Goal: Task Accomplishment & Management: Complete application form

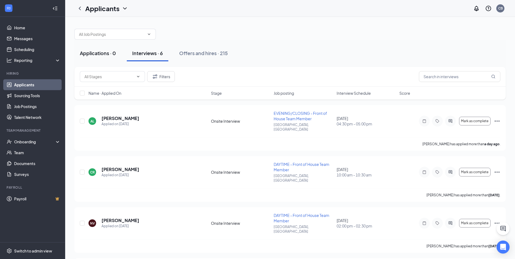
click at [90, 53] on div "Applications · 0" at bounding box center [98, 53] width 36 height 7
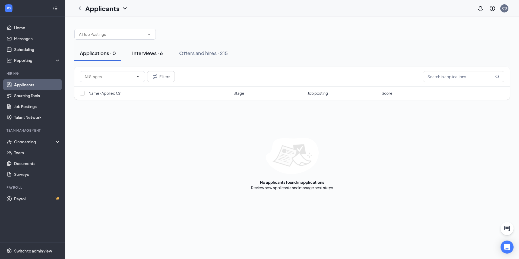
click at [150, 55] on div "Interviews · 6" at bounding box center [147, 53] width 31 height 7
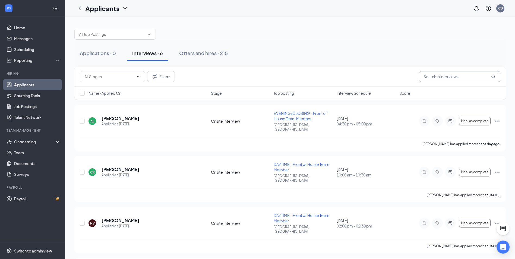
click at [457, 73] on input "text" at bounding box center [459, 76] width 81 height 11
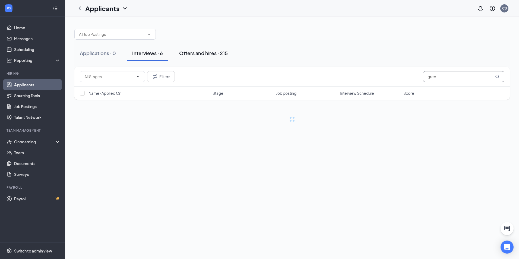
type input "grec"
click at [219, 55] on div "Offers and hires · 215" at bounding box center [203, 53] width 49 height 7
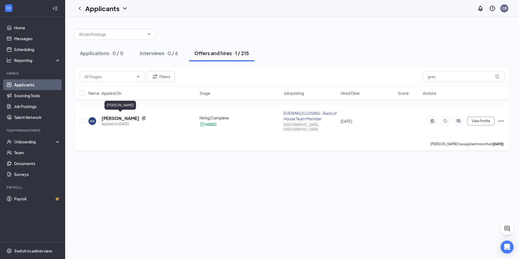
click at [128, 117] on h5 "Grecia Villanueva" at bounding box center [121, 118] width 38 height 6
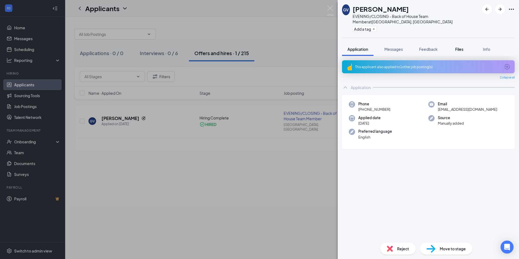
click at [464, 47] on span "Files" at bounding box center [460, 49] width 8 height 5
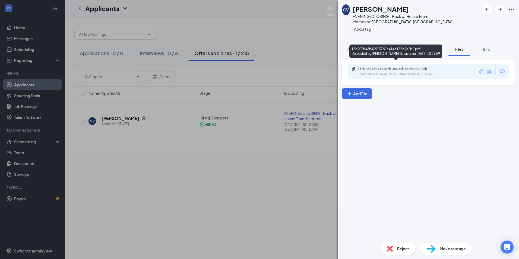
click at [393, 72] on div "Uploaded by Culver’s Batavia on Aug 02, 2025 at 10:29:59" at bounding box center [398, 74] width 81 height 4
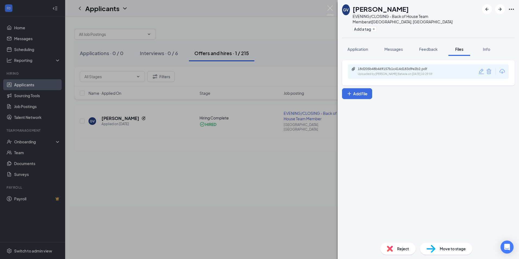
click at [283, 26] on div "GV Grecia Villanueva EVENING/CLOSING - Back of House Team Member at Batavia, IL…" at bounding box center [259, 129] width 519 height 259
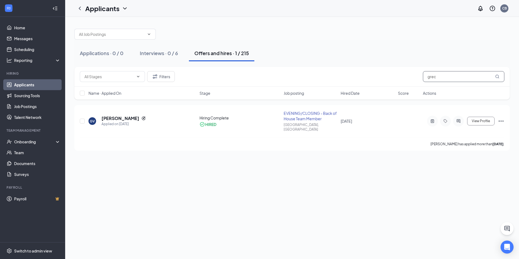
click at [435, 77] on input "grec" at bounding box center [463, 76] width 81 height 11
type input "castillo"
click at [160, 78] on button "Filters" at bounding box center [161, 76] width 28 height 11
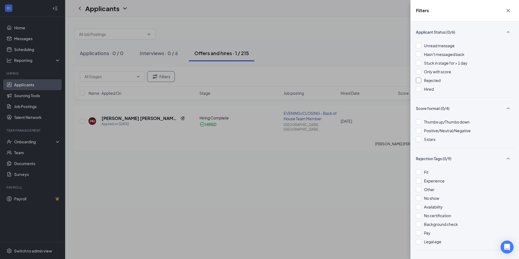
click at [420, 80] on div at bounding box center [418, 80] width 5 height 5
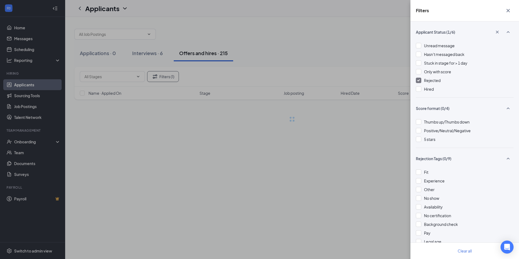
click at [344, 46] on div "Filters Applicant Status (1/6) Unread message Hasn't messaged back Stuck in sta…" at bounding box center [259, 129] width 519 height 259
click at [366, 36] on div "Filters Applicant Status (1/6) Unread message Hasn't messaged back Stuck in sta…" at bounding box center [259, 129] width 519 height 259
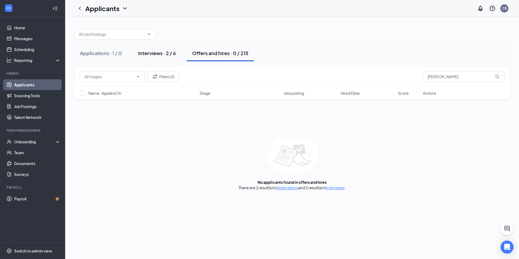
click at [163, 56] on div "Interviews · 2 / 6" at bounding box center [157, 53] width 38 height 7
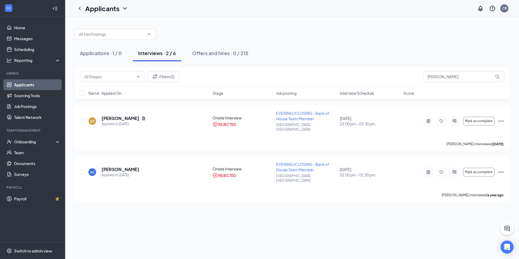
click at [242, 52] on div "Offers and hires · 0 / 215" at bounding box center [220, 53] width 56 height 7
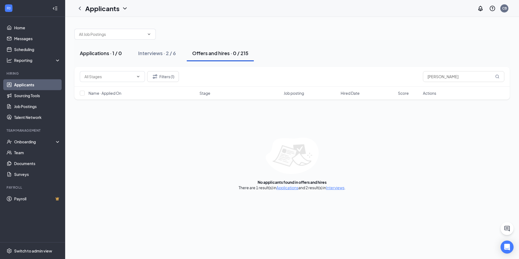
click at [114, 54] on div "Applications · 1 / 0" at bounding box center [101, 53] width 42 height 7
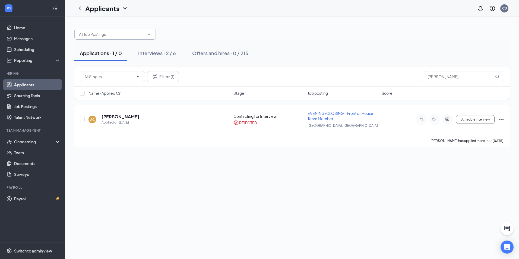
click at [143, 35] on input "text" at bounding box center [112, 34] width 66 height 6
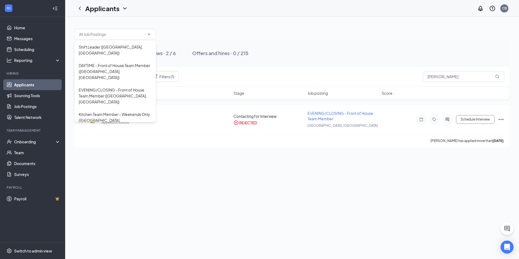
click at [215, 14] on div "Applicants CB" at bounding box center [292, 8] width 454 height 17
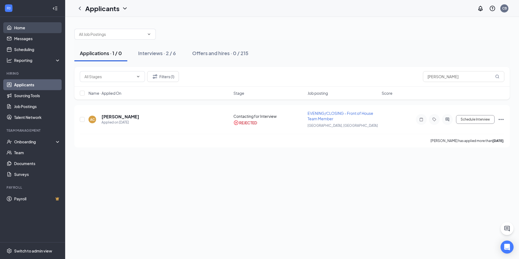
click at [18, 29] on link "Home" at bounding box center [37, 27] width 46 height 11
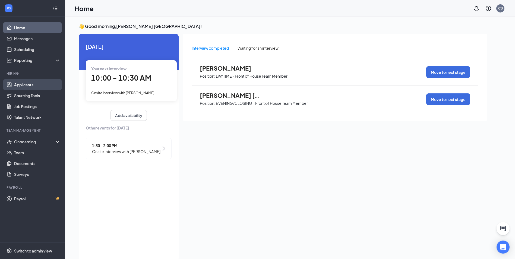
click at [31, 85] on link "Applicants" at bounding box center [37, 84] width 46 height 11
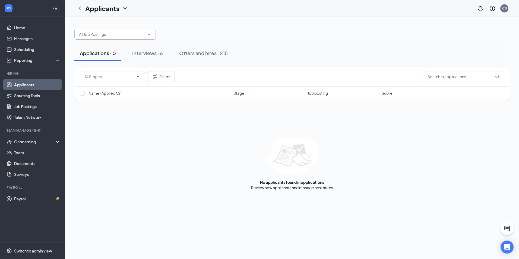
click at [150, 37] on span at bounding box center [114, 34] width 81 height 11
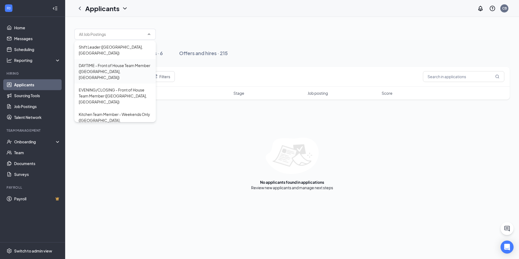
click at [127, 62] on div "DAYTIME - Front of House Team Member ([GEOGRAPHIC_DATA], [GEOGRAPHIC_DATA])" at bounding box center [115, 71] width 73 height 18
type input "DAYTIME - Front of House Team Member ([GEOGRAPHIC_DATA], [GEOGRAPHIC_DATA])"
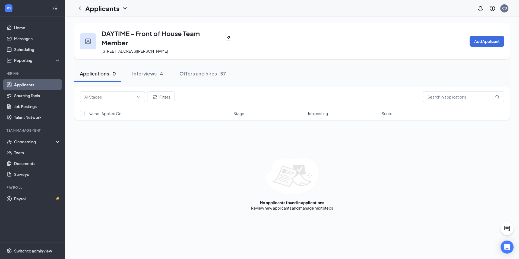
click at [138, 64] on div "Applications · 0 Interviews · 4 Offers and hires · 37" at bounding box center [292, 73] width 436 height 27
drag, startPoint x: 183, startPoint y: 75, endPoint x: 480, endPoint y: 40, distance: 298.7
click at [480, 40] on button "Add Applicant" at bounding box center [487, 41] width 35 height 11
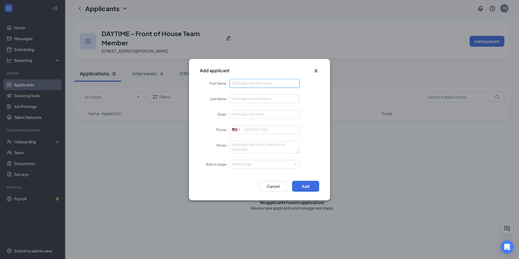
click at [244, 84] on input "First Name" at bounding box center [265, 83] width 70 height 9
type input "Alejandra"
click at [254, 100] on input "Last Name" at bounding box center [265, 99] width 70 height 9
type input "Castillo"
click at [243, 113] on input "Email" at bounding box center [265, 114] width 70 height 9
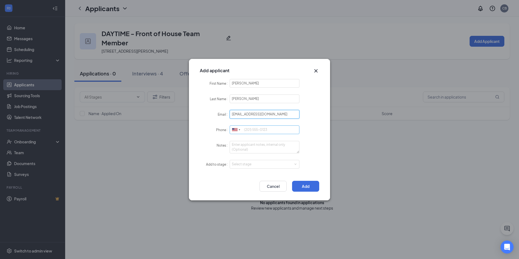
type input "alecac2672@gmail.com"
click at [256, 129] on input "Phone" at bounding box center [265, 130] width 70 height 9
type input "6308197418"
click at [262, 149] on textarea "Notes" at bounding box center [265, 147] width 70 height 12
type textarea "little caesars"
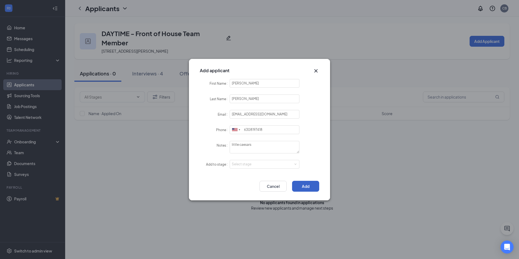
click at [306, 186] on button "Add" at bounding box center [305, 186] width 27 height 11
click at [292, 161] on div "Select stage" at bounding box center [264, 164] width 65 height 8
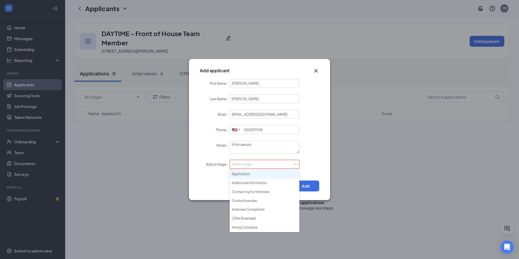
click at [245, 174] on li "Application" at bounding box center [265, 174] width 70 height 9
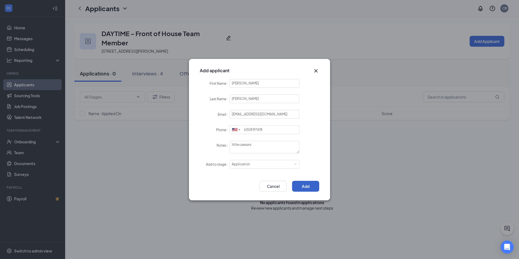
click at [311, 186] on button "Add" at bounding box center [305, 186] width 27 height 11
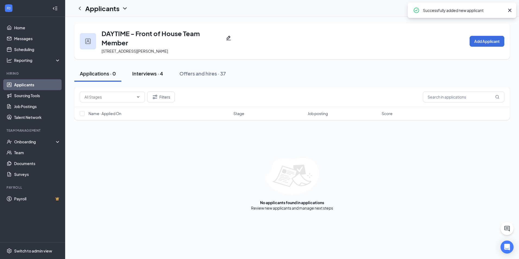
click at [155, 72] on div "Interviews · 4" at bounding box center [147, 73] width 31 height 7
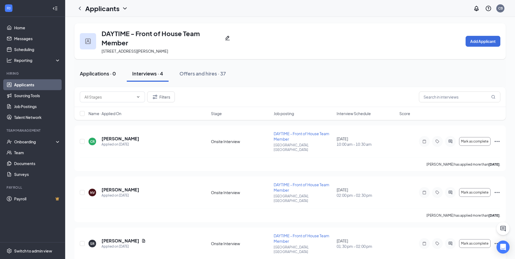
click at [108, 70] on div "Applications · 0" at bounding box center [98, 73] width 36 height 7
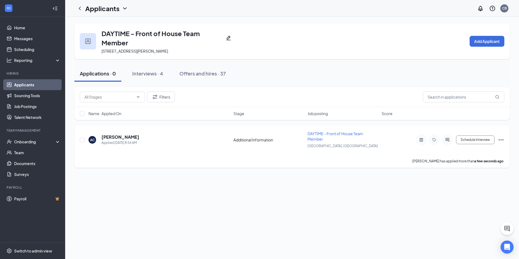
click at [502, 140] on icon "Ellipses" at bounding box center [501, 139] width 5 height 1
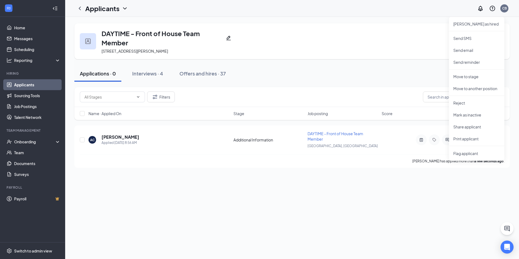
click at [340, 72] on div "Applications · 0 Interviews · 4 Offers and hires · 37" at bounding box center [292, 73] width 436 height 16
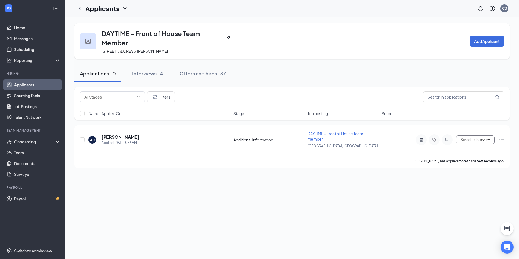
click at [423, 192] on div "DAYTIME - Front of House Team Member 470 N Randall Rd, Batavia, IL 60510, USA A…" at bounding box center [292, 138] width 454 height 242
click at [128, 137] on h5 "[PERSON_NAME]" at bounding box center [121, 137] width 38 height 6
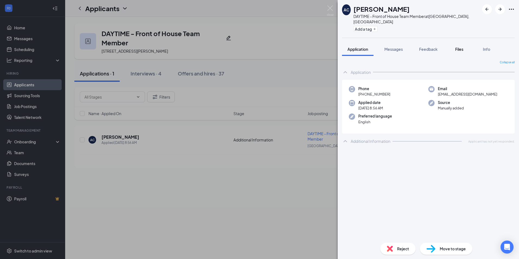
click at [461, 47] on span "Files" at bounding box center [460, 49] width 8 height 5
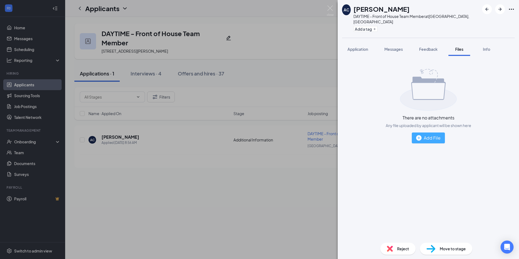
click at [423, 134] on div "Add File" at bounding box center [428, 137] width 24 height 7
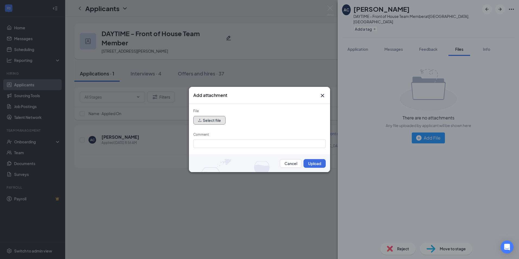
click at [210, 121] on button "Select file" at bounding box center [209, 120] width 32 height 9
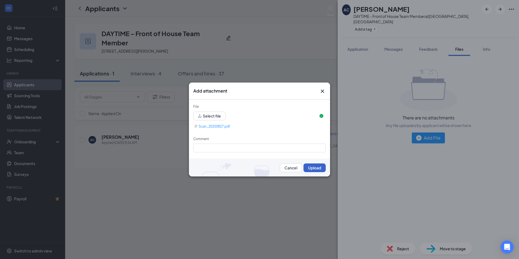
click at [310, 170] on button "Upload" at bounding box center [315, 168] width 22 height 9
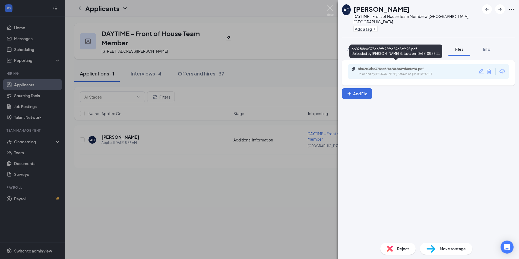
click at [377, 67] on div "bb02f08be378ac8ffa28f6a89d8efc98.pdf" at bounding box center [396, 69] width 76 height 4
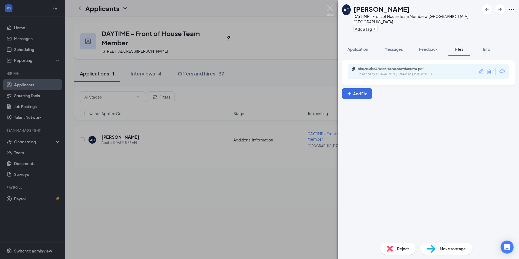
click at [396, 251] on div "Reject" at bounding box center [398, 249] width 35 height 12
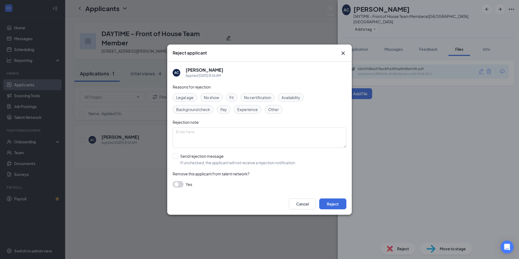
click at [294, 97] on span "Availability" at bounding box center [291, 98] width 19 height 6
click at [336, 204] on button "Reject" at bounding box center [332, 204] width 27 height 11
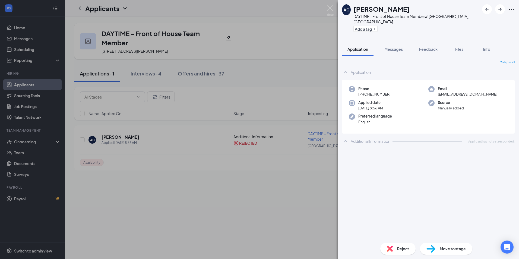
click at [262, 89] on div "AC Alejandra Castillo DAYTIME - Front of House Team Member at Batavia, IL Add a…" at bounding box center [259, 129] width 519 height 259
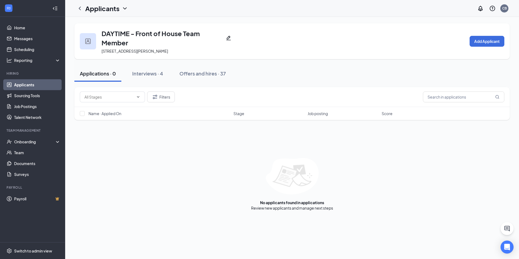
click at [394, 152] on div "Filters Name · Applied On Stage Job posting Score No applicants found in applic…" at bounding box center [292, 149] width 436 height 124
click at [204, 76] on div "Offers and hires · 37" at bounding box center [203, 73] width 46 height 7
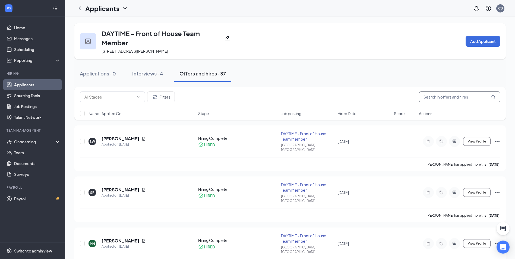
click at [448, 100] on input "text" at bounding box center [459, 97] width 81 height 11
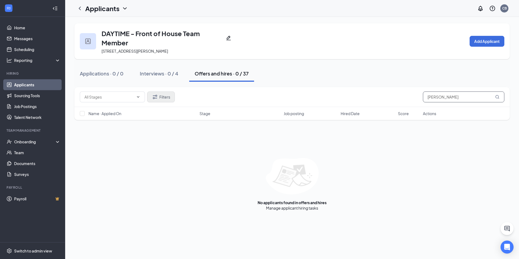
type input "daniel"
click at [163, 93] on button "Filters" at bounding box center [161, 97] width 28 height 11
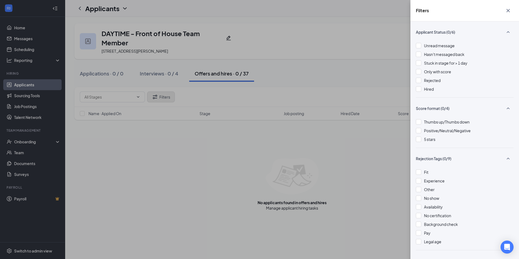
click at [164, 93] on div "Filters Applicant Status (0/6) Unread message Hasn't messaged back Stuck in sta…" at bounding box center [259, 129] width 519 height 259
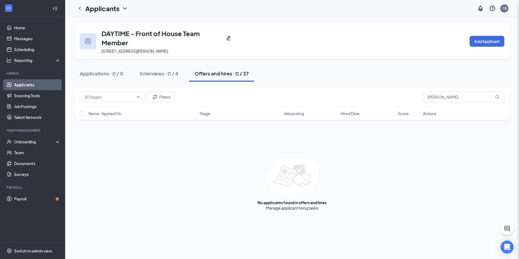
click at [317, 67] on div "Applications · 0 / 0 Interviews · 0 / 4 Offers and hires · 0 / 37" at bounding box center [292, 73] width 436 height 16
click at [121, 77] on button "Applications · 0 / 0" at bounding box center [101, 73] width 55 height 16
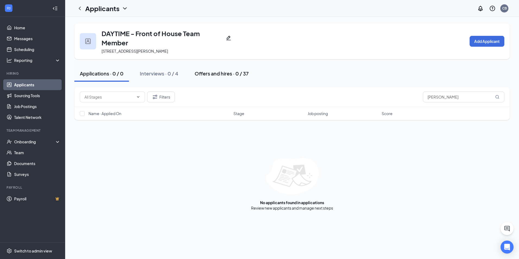
click at [203, 80] on button "Offers and hires · 0 / 37" at bounding box center [221, 73] width 65 height 16
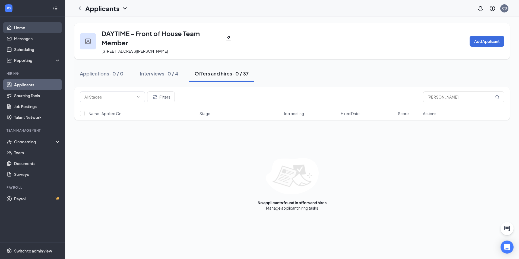
click at [20, 29] on link "Home" at bounding box center [37, 27] width 46 height 11
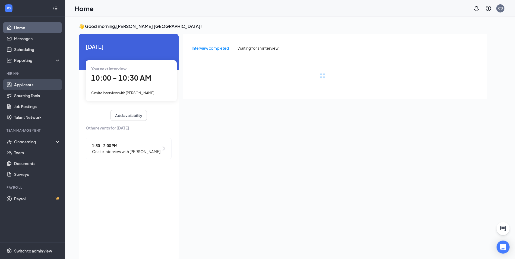
drag, startPoint x: 30, startPoint y: 87, endPoint x: 99, endPoint y: 93, distance: 68.4
click at [31, 87] on link "Applicants" at bounding box center [37, 84] width 46 height 11
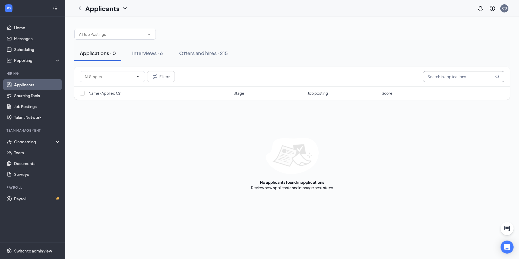
click at [453, 77] on input "text" at bounding box center [463, 76] width 81 height 11
type input "daniel"
click at [242, 53] on div "Offers and hires · 1 / 215" at bounding box center [222, 53] width 55 height 7
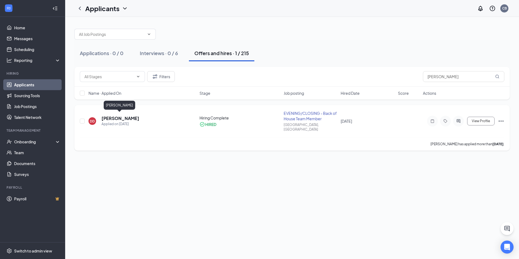
click at [121, 117] on h5 "[PERSON_NAME]" at bounding box center [121, 118] width 38 height 6
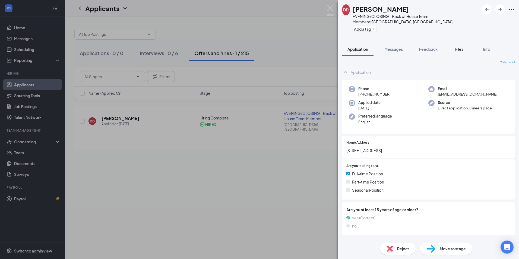
click at [461, 47] on span "Files" at bounding box center [460, 49] width 8 height 5
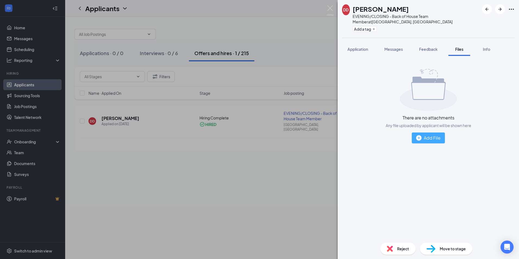
click at [422, 134] on div "Add File" at bounding box center [428, 137] width 24 height 7
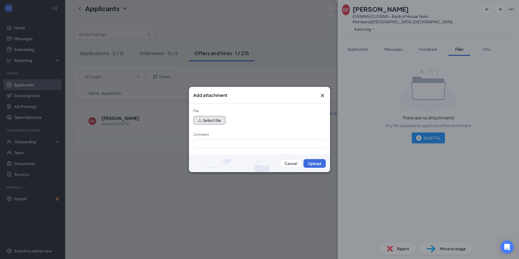
click at [211, 120] on button "Select file" at bounding box center [209, 120] width 32 height 9
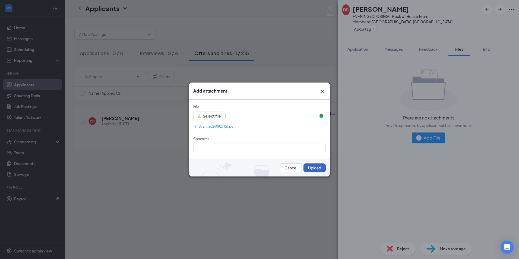
click at [312, 169] on button "Upload" at bounding box center [315, 168] width 22 height 9
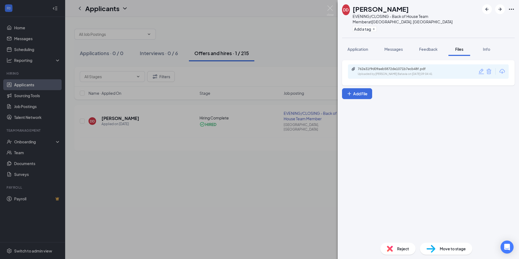
click at [290, 205] on div "DD Daniel Drennan EVENING/CLOSING - Back of House Team Member at Batavia, IL Ad…" at bounding box center [259, 129] width 519 height 259
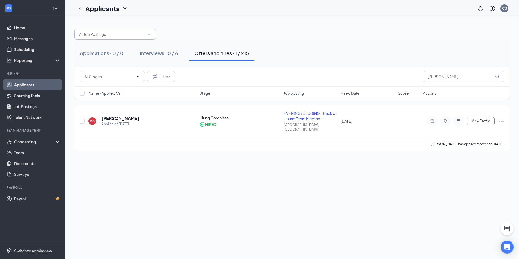
click at [148, 34] on icon "ChevronDown" at bounding box center [149, 33] width 2 height 1
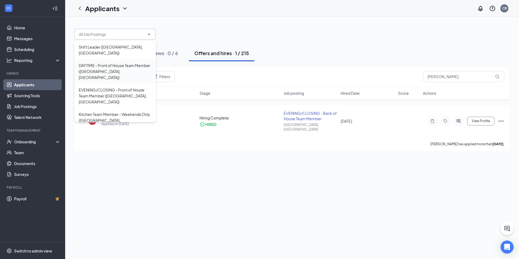
click at [120, 63] on div "DAYTIME - Front of House Team Member ([GEOGRAPHIC_DATA], [GEOGRAPHIC_DATA])" at bounding box center [115, 71] width 73 height 18
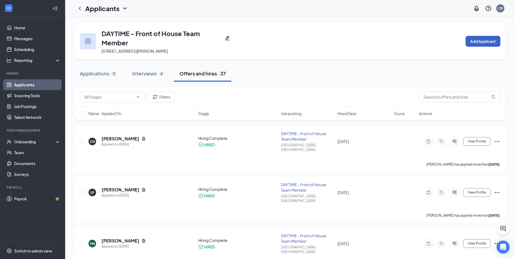
click at [480, 44] on button "Add Applicant" at bounding box center [483, 41] width 35 height 11
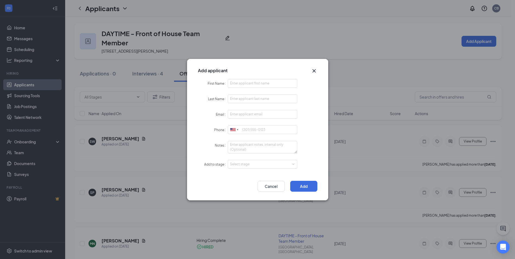
click at [312, 68] on icon "Cross" at bounding box center [314, 71] width 7 height 7
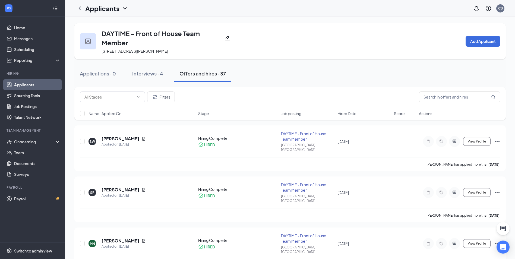
click at [25, 82] on link "Applicants" at bounding box center [37, 84] width 46 height 11
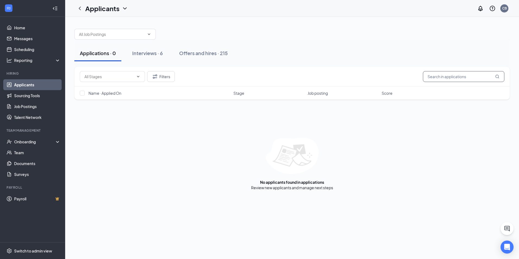
click at [456, 75] on input "text" at bounding box center [463, 76] width 81 height 11
type input "todd"
click at [180, 78] on div "Filters todd" at bounding box center [292, 76] width 425 height 11
click at [165, 76] on button "Filters" at bounding box center [161, 76] width 28 height 11
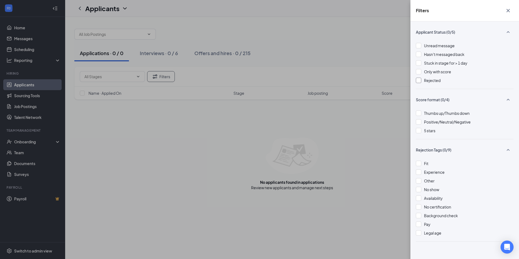
click at [420, 82] on div at bounding box center [418, 80] width 5 height 5
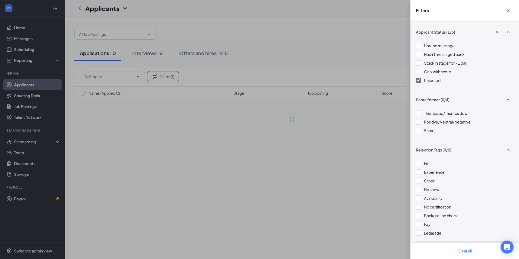
click at [356, 65] on div "Filters Applicant Status (1/5) Unread message Hasn't messaged back Stuck in sta…" at bounding box center [259, 129] width 519 height 259
click at [347, 71] on div "Filters Applicant Status (1/5) Unread message Hasn't messaged back Stuck in sta…" at bounding box center [259, 129] width 519 height 259
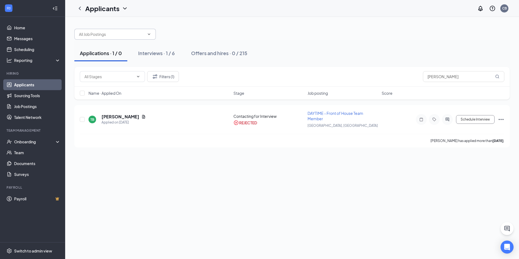
drag, startPoint x: 155, startPoint y: 34, endPoint x: 152, endPoint y: 34, distance: 3.0
click at [152, 34] on span at bounding box center [114, 34] width 81 height 11
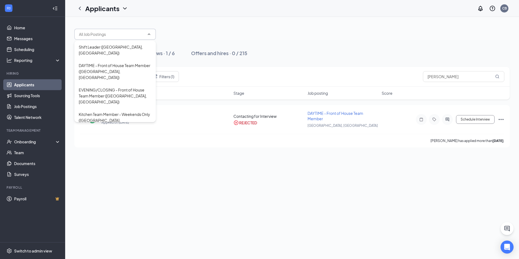
click at [147, 35] on span at bounding box center [148, 34] width 5 height 4
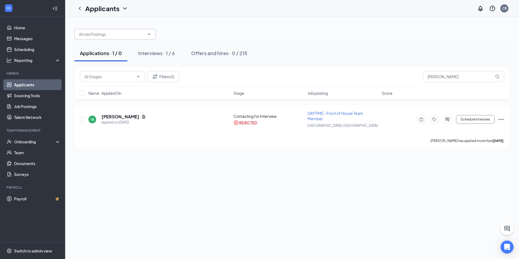
click at [137, 36] on input "text" at bounding box center [112, 34] width 66 height 6
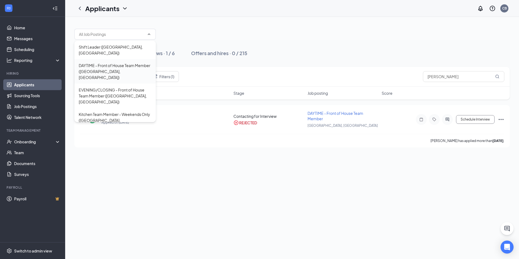
drag, startPoint x: 115, startPoint y: 58, endPoint x: 118, endPoint y: 57, distance: 3.4
click at [116, 62] on div "DAYTIME - Front of House Team Member ([GEOGRAPHIC_DATA], [GEOGRAPHIC_DATA])" at bounding box center [115, 71] width 73 height 18
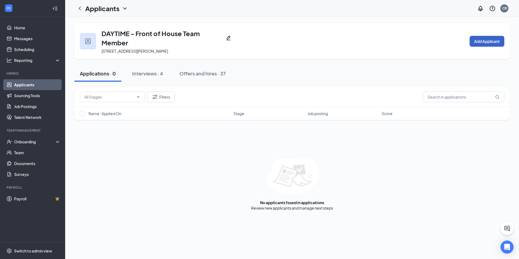
click at [490, 45] on button "Add Applicant" at bounding box center [487, 41] width 35 height 11
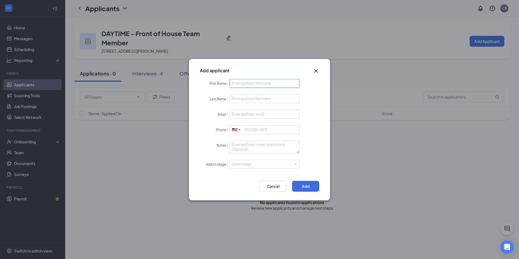
click at [241, 86] on input "First Name" at bounding box center [265, 83] width 70 height 9
type input "Todd"
type input "Lando"
click at [248, 114] on input "Email" at bounding box center [265, 114] width 70 height 9
type input "tlando80@yahoo.com"
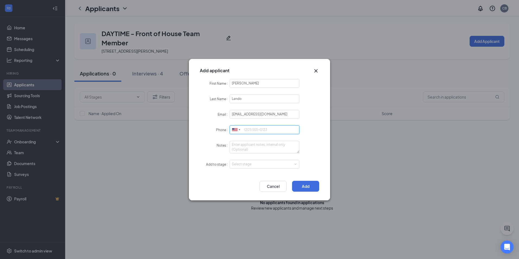
click at [246, 131] on input "Phone" at bounding box center [265, 130] width 70 height 9
click at [262, 165] on div "Select stage" at bounding box center [263, 164] width 63 height 5
type input "6302706414"
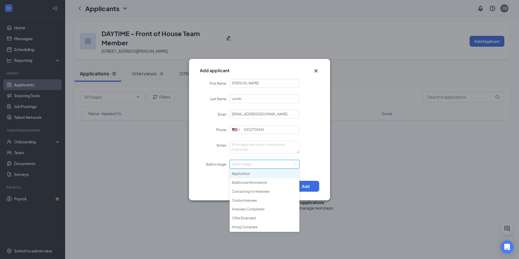
click at [244, 174] on li "Application" at bounding box center [265, 174] width 70 height 9
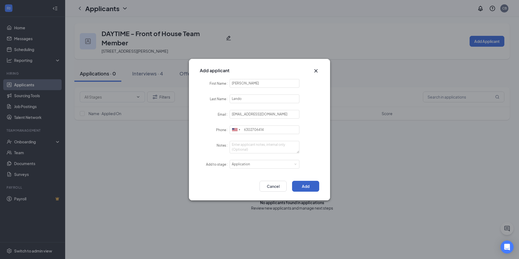
click at [302, 186] on button "Add" at bounding box center [305, 186] width 27 height 11
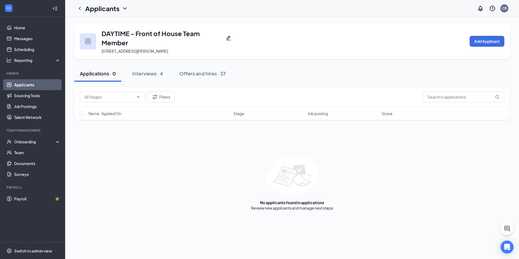
click at [415, 176] on div "No applicants found in applications Review new applicants and manage next steps" at bounding box center [292, 184] width 436 height 53
click at [109, 75] on div "Applications · 1" at bounding box center [97, 73] width 34 height 7
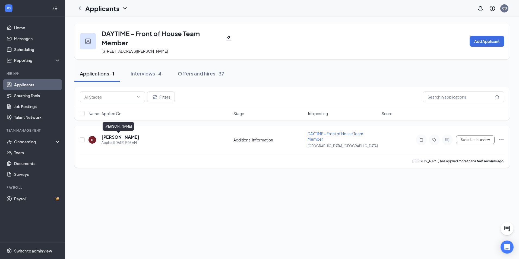
click at [118, 139] on h5 "[PERSON_NAME]" at bounding box center [121, 137] width 38 height 6
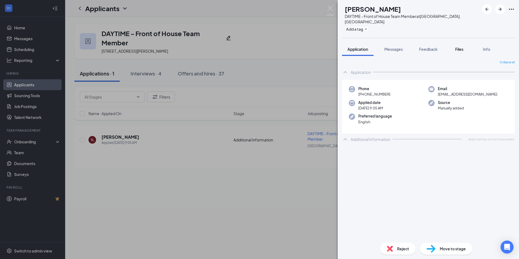
click at [462, 47] on span "Files" at bounding box center [460, 49] width 8 height 5
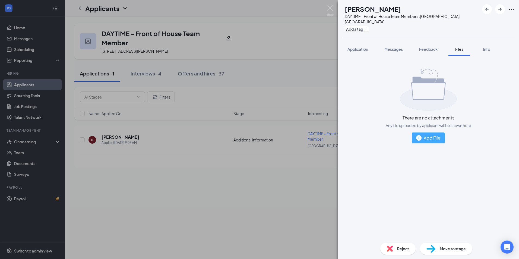
click at [427, 134] on div "Add File" at bounding box center [428, 137] width 24 height 7
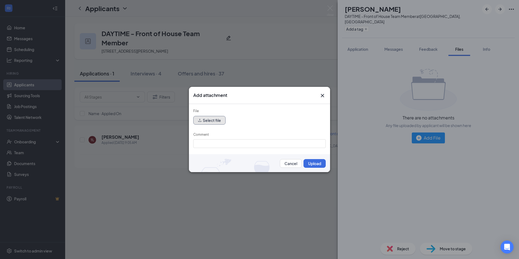
click at [209, 121] on button "Select file" at bounding box center [209, 120] width 32 height 9
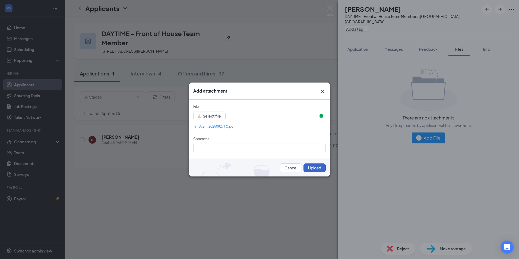
click at [315, 171] on button "Upload" at bounding box center [315, 168] width 22 height 9
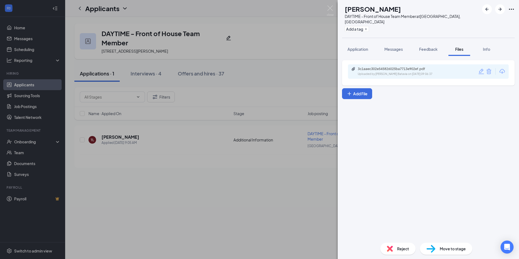
click at [399, 251] on span "Reject" at bounding box center [403, 249] width 12 height 6
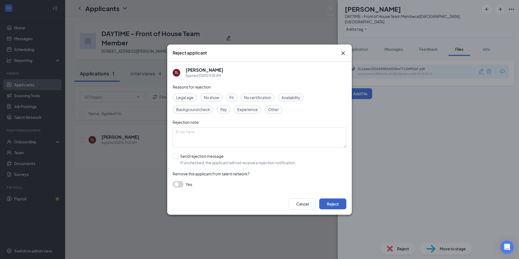
click at [334, 205] on button "Reject" at bounding box center [332, 204] width 27 height 11
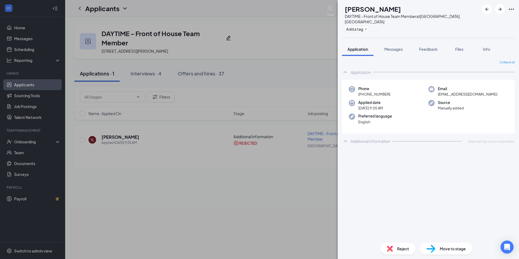
click at [194, 194] on div "TL Todd Lando DAYTIME - Front of House Team Member at Batavia, IL Add a tag App…" at bounding box center [259, 129] width 519 height 259
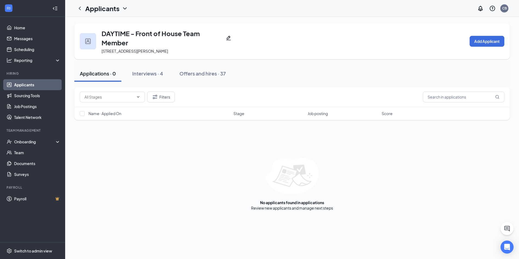
click at [425, 164] on div "No applicants found in applications Review new applicants and manage next steps" at bounding box center [292, 184] width 436 height 53
click at [27, 85] on link "Applicants" at bounding box center [37, 84] width 46 height 11
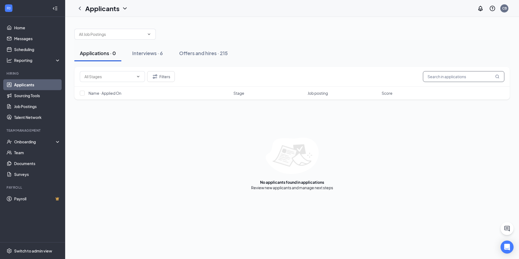
click at [457, 76] on input "text" at bounding box center [463, 76] width 81 height 11
type input "ava f"
click at [241, 51] on div "Offers and hires · 1 / 215" at bounding box center [222, 53] width 55 height 7
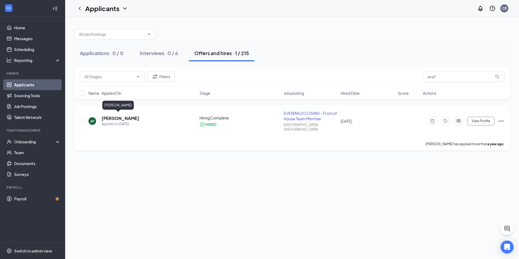
click at [109, 116] on h5 "Ava Faley" at bounding box center [121, 118] width 38 height 6
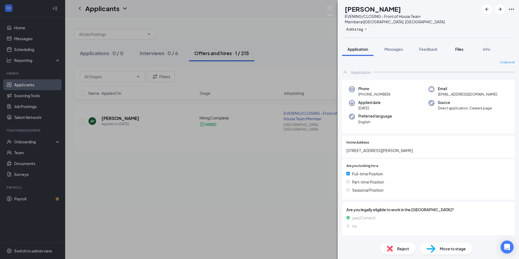
click at [457, 47] on span "Files" at bounding box center [460, 49] width 8 height 5
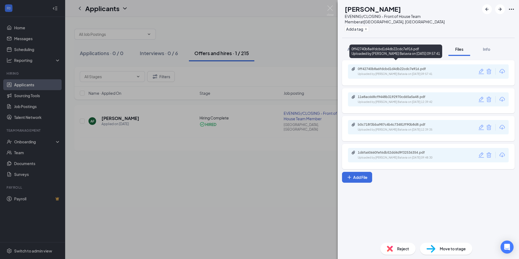
click at [376, 67] on div "0ff42740b8a6fdcbd1d4db22cdc7e916.pdf" at bounding box center [396, 69] width 76 height 4
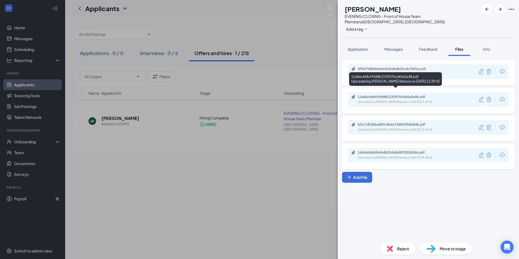
click at [404, 95] on div "11e8ac668cf9448b3192970cd65a5a48.pdf" at bounding box center [396, 97] width 76 height 4
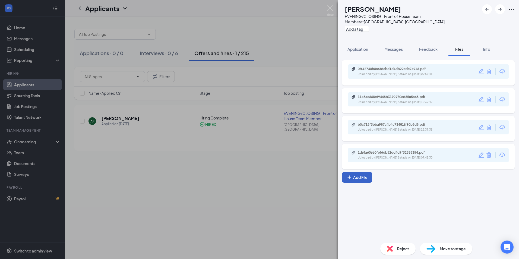
click at [355, 172] on button "Add File" at bounding box center [357, 177] width 30 height 11
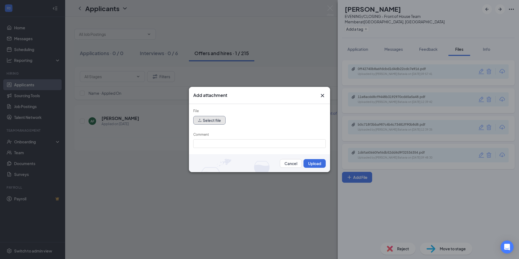
click at [201, 119] on icon "upload" at bounding box center [200, 120] width 4 height 4
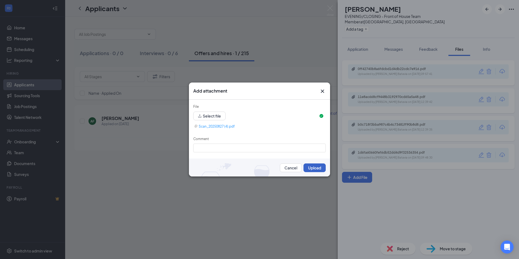
click at [313, 168] on button "Upload" at bounding box center [315, 168] width 22 height 9
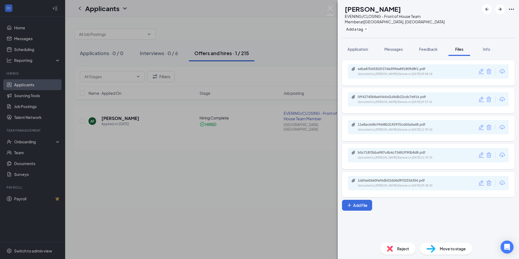
click at [286, 178] on div "AF Ava Faley EVENING/CLOSING - Front of House Team Member at Batavia, IL Add a …" at bounding box center [259, 129] width 519 height 259
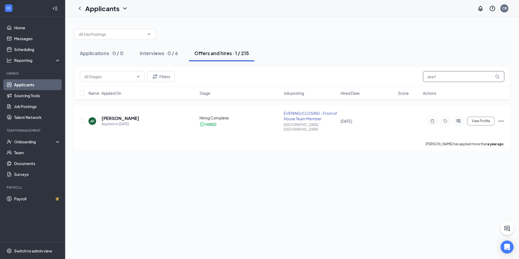
click at [436, 76] on input "ava f" at bounding box center [463, 76] width 81 height 11
type input "jesus"
click at [170, 77] on button "Filters" at bounding box center [161, 76] width 28 height 11
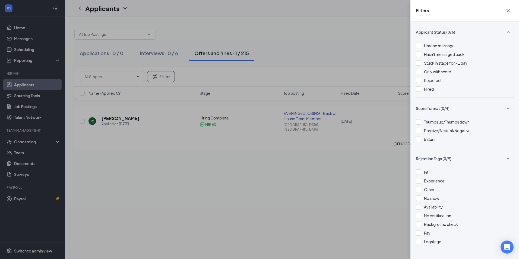
click at [422, 81] on div "Rejected" at bounding box center [465, 80] width 98 height 6
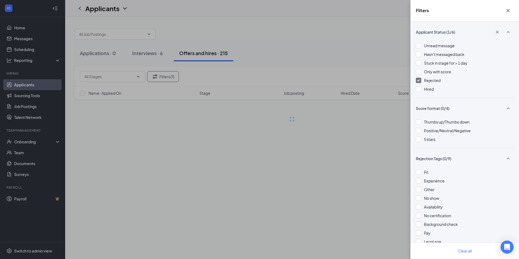
click at [340, 70] on div "Filters Applicant Status (1/6) Unread message Hasn't messaged back Stuck in sta…" at bounding box center [259, 129] width 519 height 259
click at [291, 59] on div "Filters Applicant Status (1/6) Unread message Hasn't messaged back Stuck in sta…" at bounding box center [259, 129] width 519 height 259
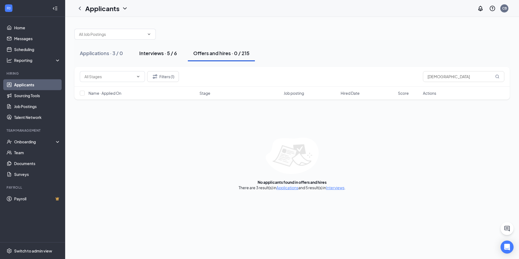
click at [158, 53] on div "Interviews · 5 / 6" at bounding box center [158, 53] width 38 height 7
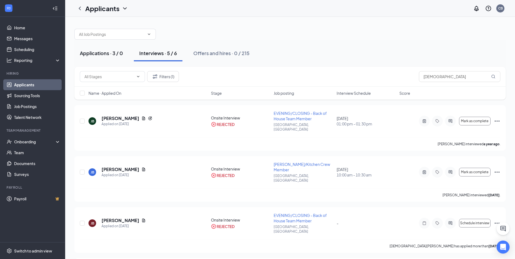
click at [104, 54] on div "Applications · 3 / 0" at bounding box center [101, 53] width 43 height 7
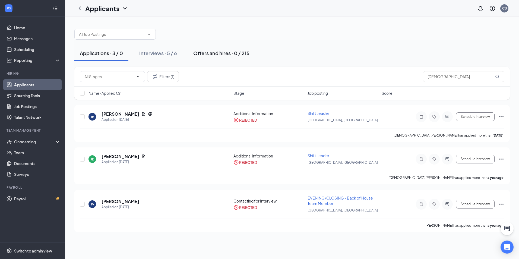
click at [228, 54] on div "Offers and hires · 0 / 215" at bounding box center [221, 53] width 56 height 7
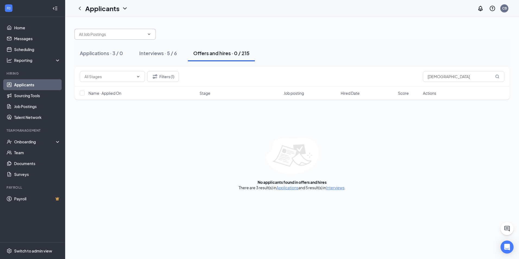
click at [112, 34] on input "text" at bounding box center [112, 34] width 66 height 6
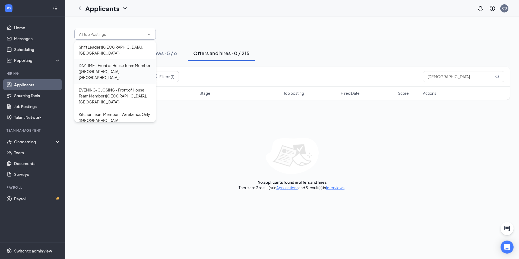
click at [97, 62] on div "DAYTIME - Front of House Team Member ([GEOGRAPHIC_DATA], [GEOGRAPHIC_DATA])" at bounding box center [115, 71] width 73 height 18
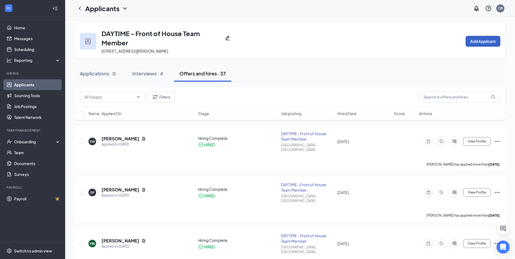
click at [482, 40] on button "Add Applicant" at bounding box center [483, 41] width 35 height 11
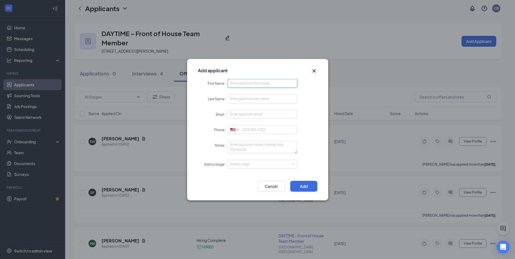
click at [246, 81] on input "First Name" at bounding box center [263, 83] width 70 height 9
type input "Jesus"
type input "Rafael"
click at [242, 115] on input "Email" at bounding box center [263, 114] width 70 height 9
type input "jesusrafaelq@icloud.com"
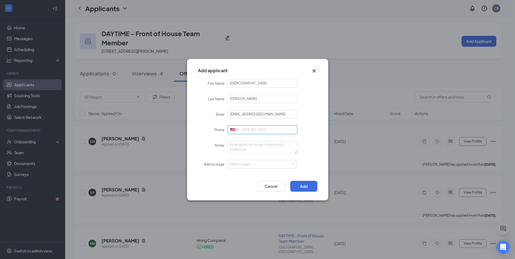
click at [253, 131] on input "Phone" at bounding box center [263, 130] width 70 height 9
click at [243, 162] on div "Select stage" at bounding box center [261, 164] width 63 height 5
type input "5592605589"
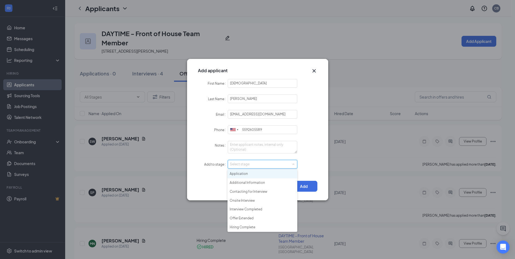
click at [243, 174] on li "Application" at bounding box center [263, 174] width 70 height 9
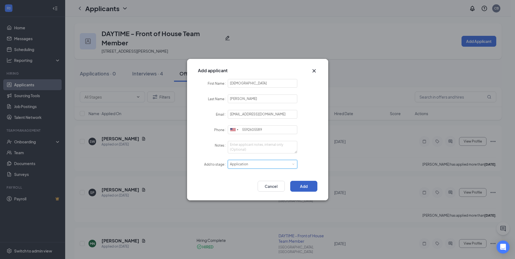
click at [299, 186] on button "Add" at bounding box center [303, 186] width 27 height 11
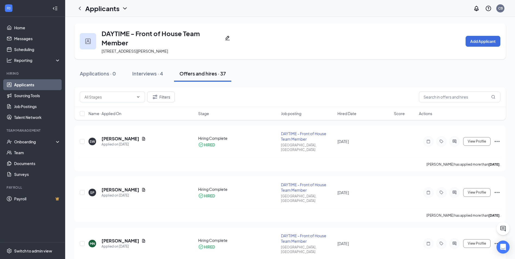
click at [428, 68] on div "Applications · 0 Interviews · 4 Offers and hires · 37" at bounding box center [290, 73] width 432 height 16
click at [103, 76] on div "Applications · 1" at bounding box center [97, 73] width 34 height 7
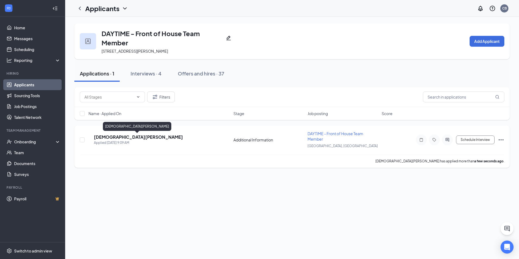
click at [121, 137] on h5 "[DEMOGRAPHIC_DATA][PERSON_NAME]" at bounding box center [138, 137] width 89 height 6
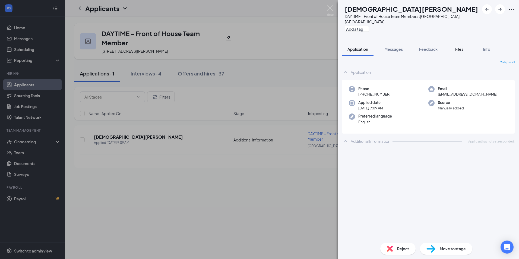
click at [461, 47] on span "Files" at bounding box center [460, 49] width 8 height 5
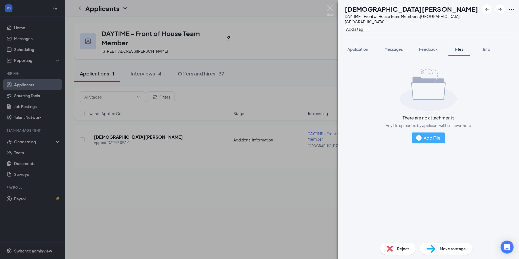
click at [431, 134] on div "Add File" at bounding box center [428, 137] width 24 height 7
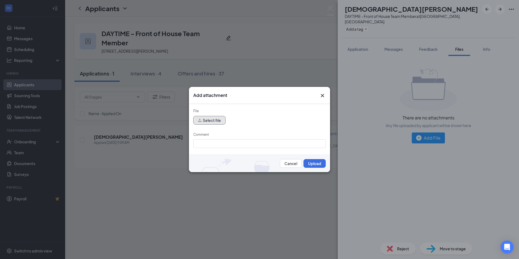
click at [214, 120] on button "Select file" at bounding box center [209, 120] width 32 height 9
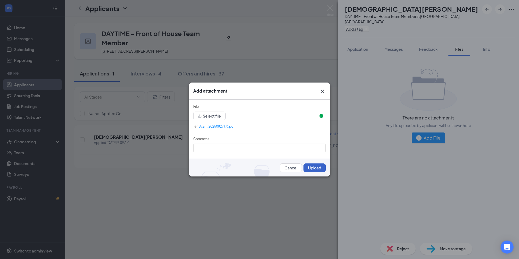
click at [315, 168] on button "Upload" at bounding box center [315, 168] width 22 height 9
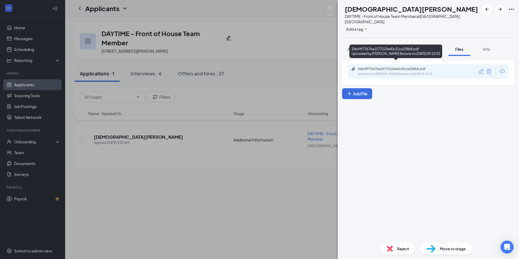
click at [380, 72] on div "Uploaded by Culver’s Batavia on Aug 27, 2025 at 09:10:53" at bounding box center [398, 74] width 81 height 4
click at [422, 67] on div "36b49f7267be1577210e40c31ca258b8.pdf" at bounding box center [396, 69] width 76 height 4
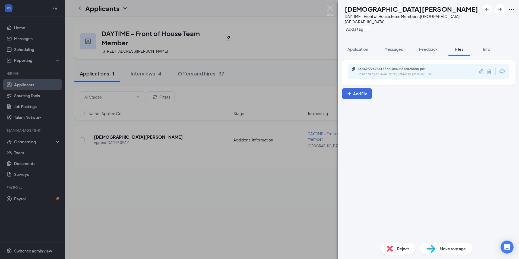
click at [285, 88] on div "JR Jesus Rafael DAYTIME - Front of House Team Member at Batavia, IL Add a tag A…" at bounding box center [259, 129] width 519 height 259
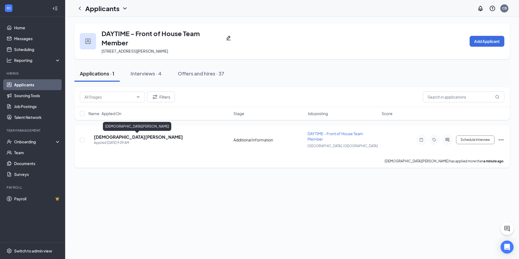
click at [114, 135] on h5 "[DEMOGRAPHIC_DATA][PERSON_NAME]" at bounding box center [138, 137] width 89 height 6
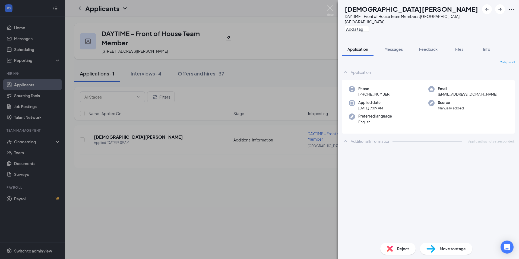
click at [397, 249] on div "Reject" at bounding box center [398, 249] width 35 height 12
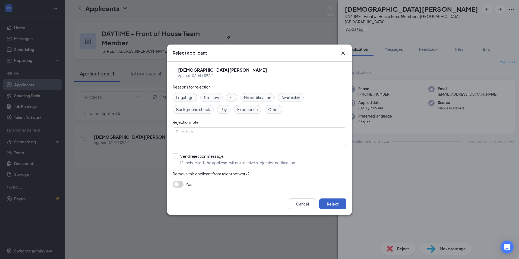
click at [341, 202] on button "Reject" at bounding box center [332, 204] width 27 height 11
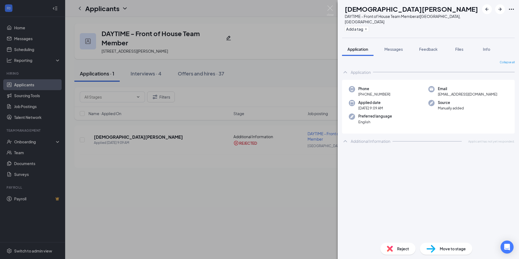
click at [249, 84] on div "JR Jesus Rafael DAYTIME - Front of House Team Member at Batavia, IL Add a tag A…" at bounding box center [259, 129] width 519 height 259
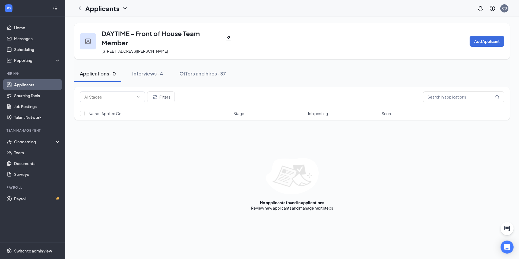
click at [26, 88] on link "Applicants" at bounding box center [37, 84] width 46 height 11
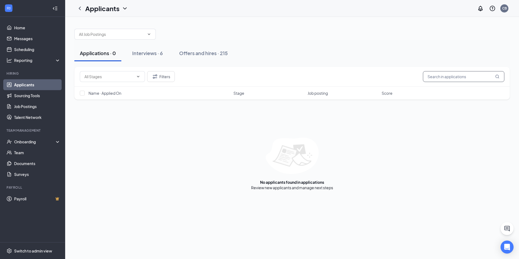
click at [455, 79] on input "text" at bounding box center [463, 76] width 81 height 11
type input "[PERSON_NAME]"
click at [228, 55] on div "Offers and hires · 1 / 215" at bounding box center [222, 53] width 55 height 7
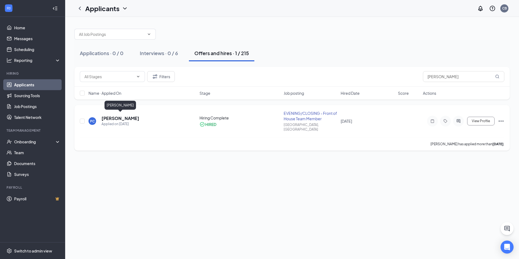
click at [131, 115] on h5 "[PERSON_NAME]" at bounding box center [121, 118] width 38 height 6
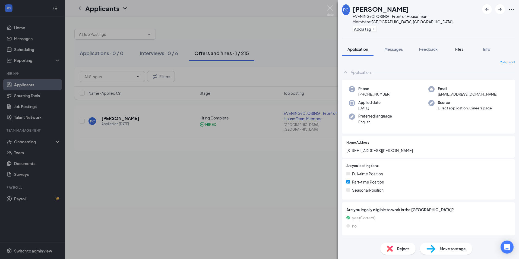
click at [457, 47] on button "Files" at bounding box center [460, 49] width 22 height 14
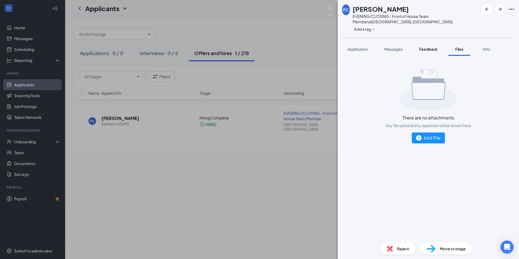
click at [429, 46] on button "Feedback" at bounding box center [428, 49] width 29 height 14
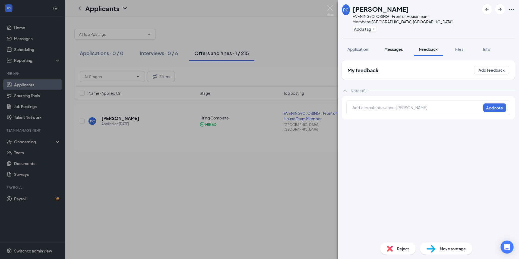
click at [394, 47] on span "Messages" at bounding box center [394, 49] width 18 height 5
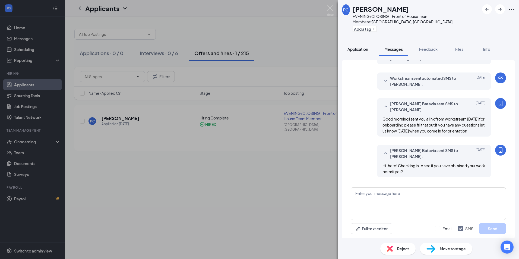
scroll to position [126, 0]
click at [362, 47] on span "Application" at bounding box center [358, 49] width 21 height 5
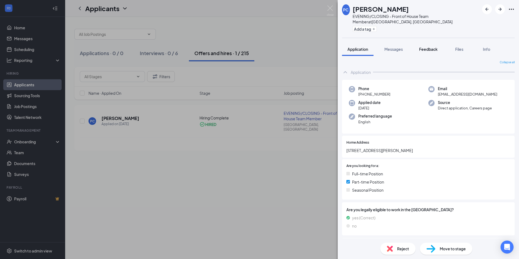
click at [415, 46] on button "Feedback" at bounding box center [428, 49] width 29 height 14
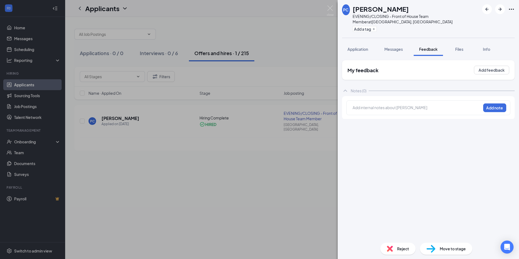
click at [398, 47] on span "Messages" at bounding box center [394, 49] width 18 height 5
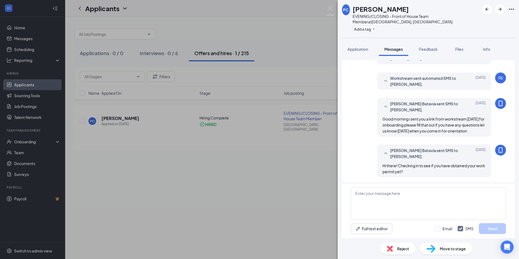
scroll to position [126, 0]
click at [434, 47] on span "Feedback" at bounding box center [428, 49] width 18 height 5
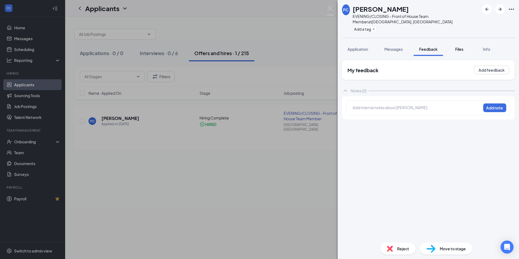
click at [460, 47] on span "Files" at bounding box center [460, 49] width 8 height 5
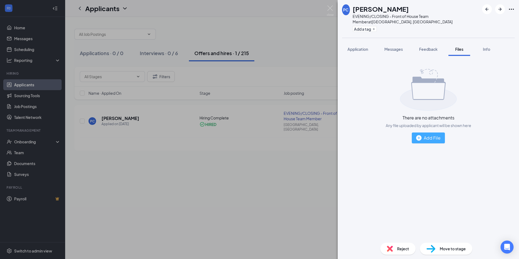
click at [433, 135] on div "Add File" at bounding box center [428, 137] width 24 height 7
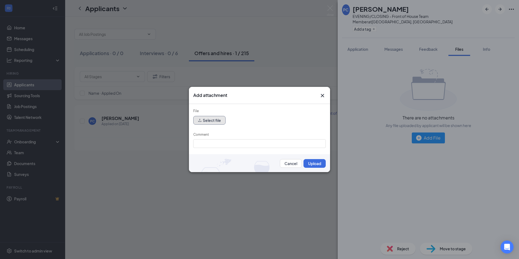
click at [224, 121] on button "Select file" at bounding box center [209, 120] width 32 height 9
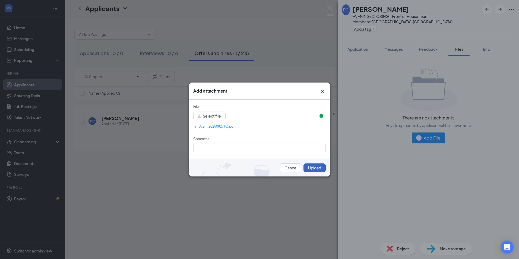
click at [309, 169] on button "Upload" at bounding box center [315, 168] width 22 height 9
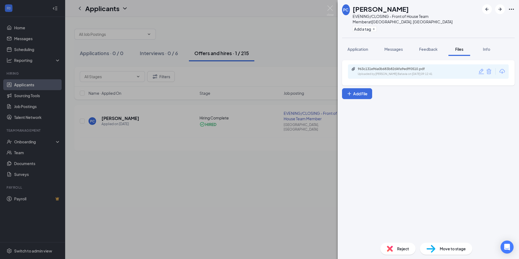
click at [301, 157] on div "PC [PERSON_NAME] EVENING/CLOSING - Front of House Team Member at [GEOGRAPHIC_DA…" at bounding box center [259, 129] width 519 height 259
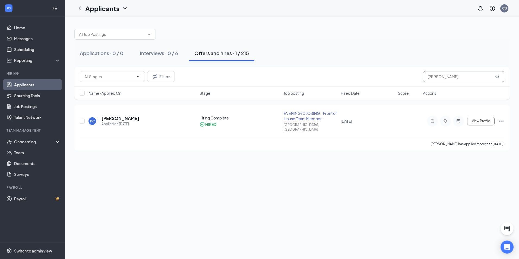
click at [440, 74] on input "[PERSON_NAME]" at bounding box center [463, 76] width 81 height 11
type input "y"
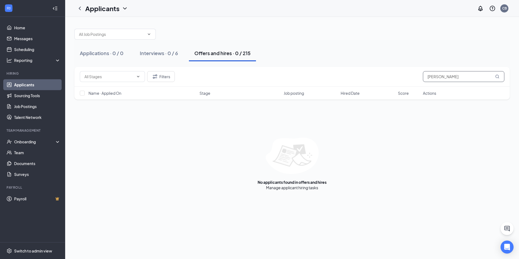
type input "[PERSON_NAME]"
drag, startPoint x: 183, startPoint y: 79, endPoint x: 178, endPoint y: 79, distance: 4.1
click at [181, 79] on div "Filters [PERSON_NAME]" at bounding box center [292, 76] width 425 height 11
click at [165, 77] on button "Filters" at bounding box center [161, 76] width 28 height 11
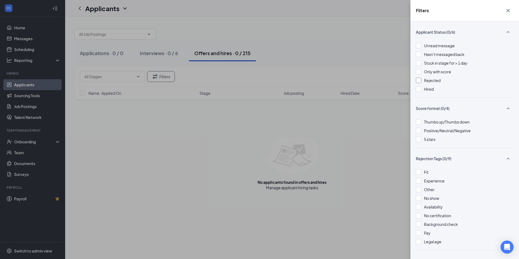
click at [416, 81] on div at bounding box center [418, 80] width 5 height 5
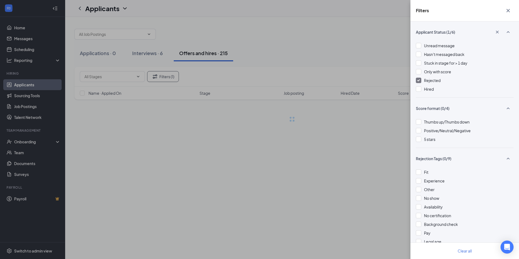
click at [372, 56] on div "Filters Applicant Status (1/6) Unread message Hasn't messaged back Stuck in sta…" at bounding box center [259, 129] width 519 height 259
click at [351, 58] on div "Filters Applicant Status (1/6) Unread message Hasn't messaged back Stuck in sta…" at bounding box center [259, 129] width 519 height 259
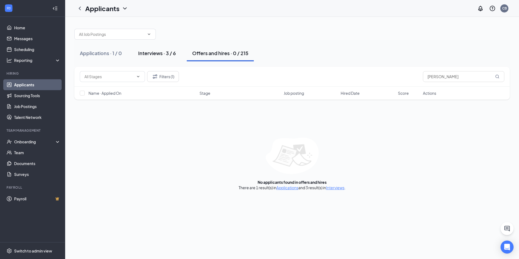
click at [152, 54] on div "Interviews · 3 / 6" at bounding box center [157, 53] width 38 height 7
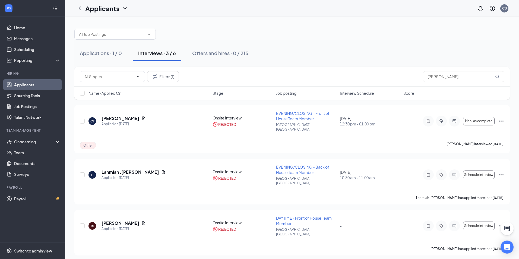
drag, startPoint x: 101, startPoint y: 54, endPoint x: 143, endPoint y: 56, distance: 42.2
click at [102, 54] on div "Applications · 1 / 0" at bounding box center [101, 53] width 42 height 7
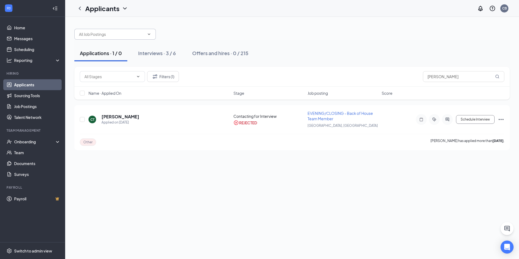
click at [149, 34] on icon "ChevronDown" at bounding box center [149, 34] width 4 height 4
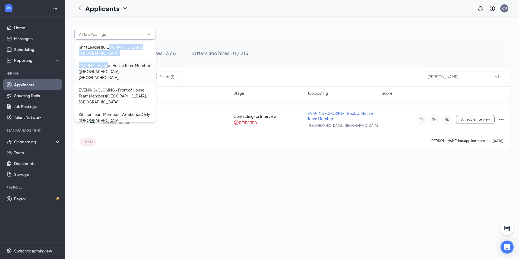
drag, startPoint x: 109, startPoint y: 46, endPoint x: 108, endPoint y: 59, distance: 13.4
click at [108, 59] on div "Shift Leader ([GEOGRAPHIC_DATA], [GEOGRAPHIC_DATA]) DAYTIME - Front of House Te…" at bounding box center [114, 81] width 81 height 81
drag, startPoint x: 108, startPoint y: 59, endPoint x: 124, endPoint y: 65, distance: 16.2
click at [124, 65] on div "DAYTIME - Front of House Team Member ([GEOGRAPHIC_DATA], [GEOGRAPHIC_DATA])" at bounding box center [115, 71] width 73 height 18
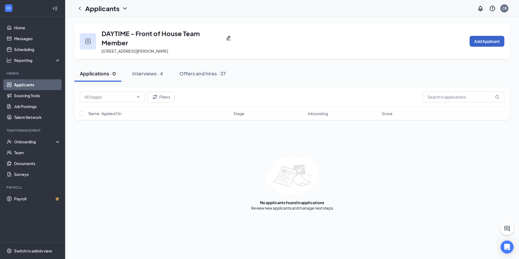
click at [483, 42] on button "Add Applicant" at bounding box center [487, 41] width 35 height 11
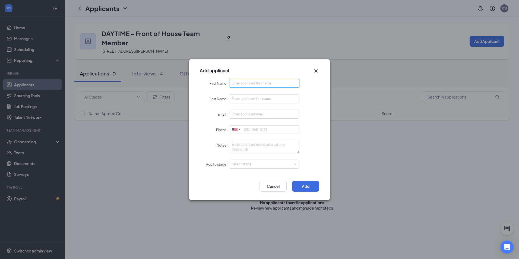
click at [247, 85] on input "First Name" at bounding box center [265, 83] width 70 height 9
type input "[PERSON_NAME]"
click at [256, 101] on input "Last Name" at bounding box center [265, 99] width 70 height 9
type input "[PERSON_NAME]"
click at [247, 114] on input "Email" at bounding box center [265, 114] width 70 height 9
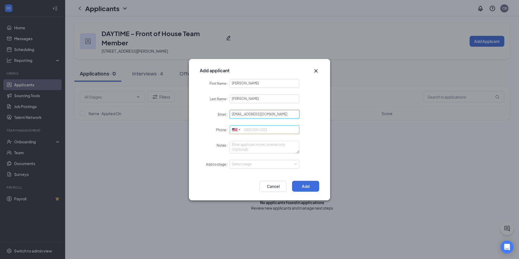
type input "[EMAIL_ADDRESS][DOMAIN_NAME]"
click at [252, 129] on input "Phone" at bounding box center [265, 130] width 70 height 9
click at [258, 164] on div "Select stage" at bounding box center [263, 164] width 63 height 5
type input "6303912057"
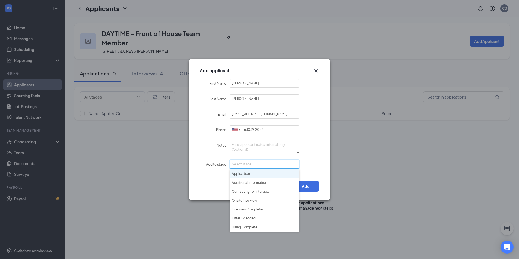
click at [245, 175] on li "Application" at bounding box center [265, 174] width 70 height 9
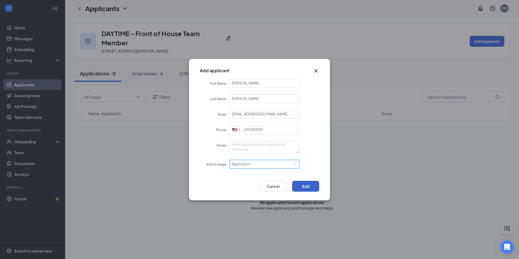
click at [305, 186] on button "Add" at bounding box center [305, 186] width 27 height 11
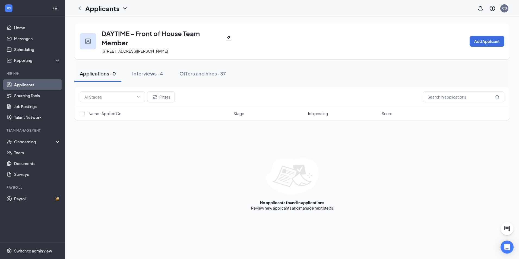
click at [394, 154] on div "Filters Name · Applied On Stage Job posting Score No applicants found in applic…" at bounding box center [292, 149] width 436 height 124
click at [373, 155] on div "Filters Name · Applied On Stage Job posting Score No applicants found in applic…" at bounding box center [292, 149] width 436 height 124
click at [86, 75] on div "Applications · 1" at bounding box center [97, 73] width 34 height 7
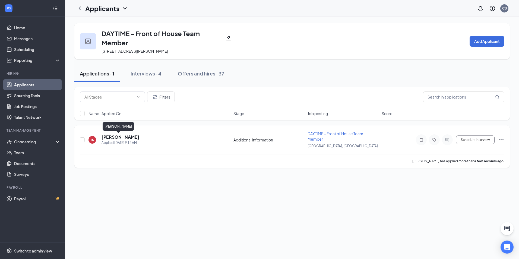
click at [119, 136] on h5 "[PERSON_NAME]" at bounding box center [121, 137] width 38 height 6
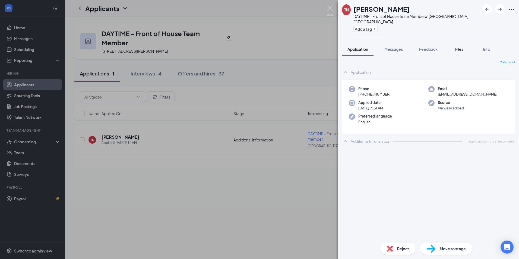
click at [461, 47] on span "Files" at bounding box center [460, 49] width 8 height 5
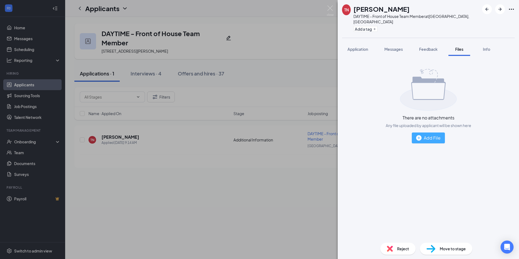
click at [431, 137] on button "Add File" at bounding box center [428, 138] width 33 height 11
click at [430, 134] on div "Add File" at bounding box center [428, 137] width 24 height 7
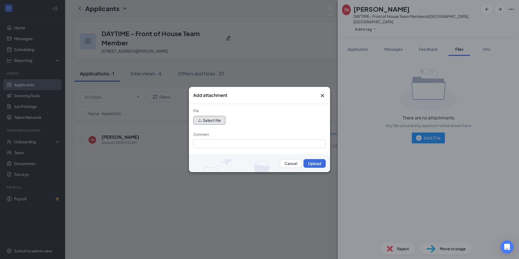
click at [209, 120] on button "Select file" at bounding box center [209, 120] width 32 height 9
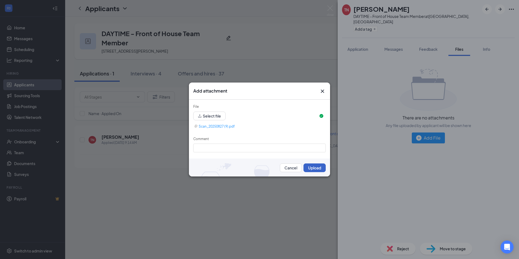
click at [310, 169] on button "Upload" at bounding box center [315, 168] width 22 height 9
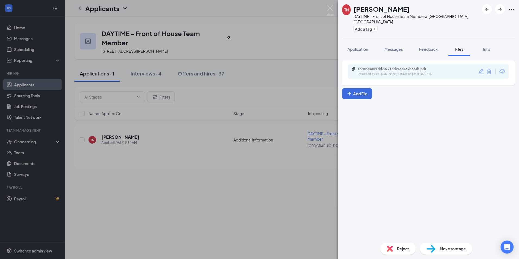
click at [291, 201] on div "TN [PERSON_NAME] DAYTIME - Front of House Team Member at [GEOGRAPHIC_DATA], [GE…" at bounding box center [259, 129] width 519 height 259
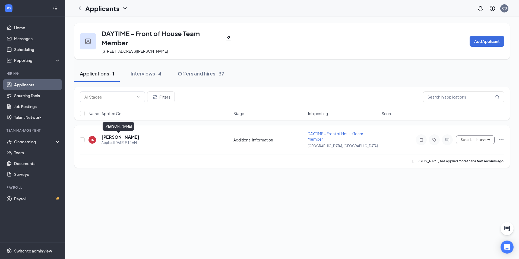
click at [110, 138] on h5 "[PERSON_NAME]" at bounding box center [121, 137] width 38 height 6
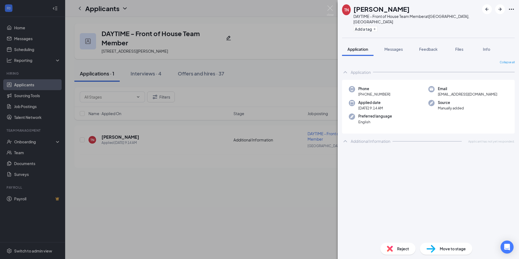
click at [409, 248] on span "Reject" at bounding box center [403, 249] width 12 height 6
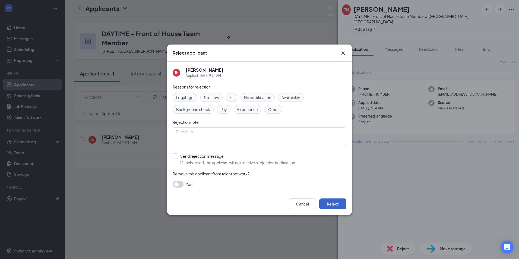
click at [328, 203] on button "Reject" at bounding box center [332, 204] width 27 height 11
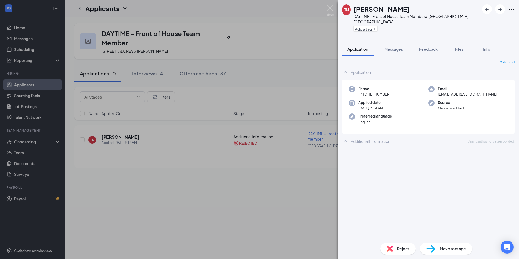
click at [254, 61] on div "TN [PERSON_NAME] DAYTIME - Front of House Team Member at [GEOGRAPHIC_DATA], [GE…" at bounding box center [259, 129] width 519 height 259
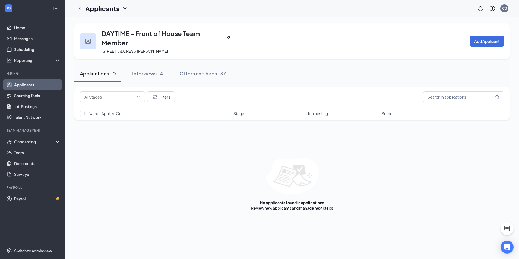
click at [24, 87] on link "Applicants" at bounding box center [37, 84] width 46 height 11
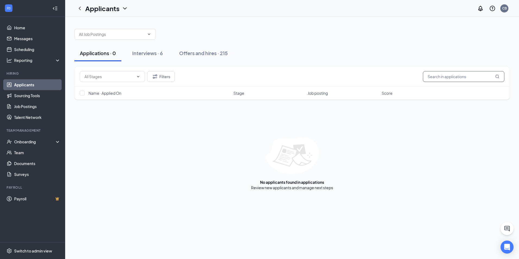
click at [445, 79] on input "text" at bounding box center [463, 76] width 81 height 11
type input "gw"
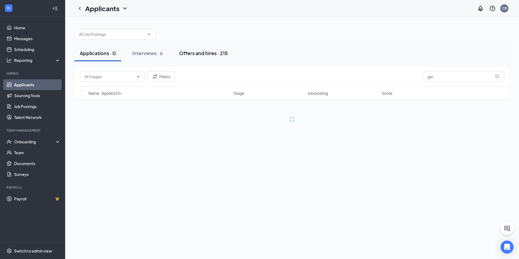
click at [198, 55] on div "Offers and hires · 215" at bounding box center [203, 53] width 49 height 7
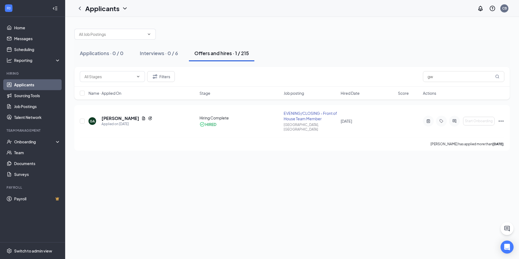
click at [396, 189] on div "Applications · 0 / 0 Interviews · 0 / 6 Offers and hires · 1 / 215 Filters gw N…" at bounding box center [292, 138] width 454 height 242
click at [454, 119] on icon "ActiveChat" at bounding box center [455, 121] width 4 height 4
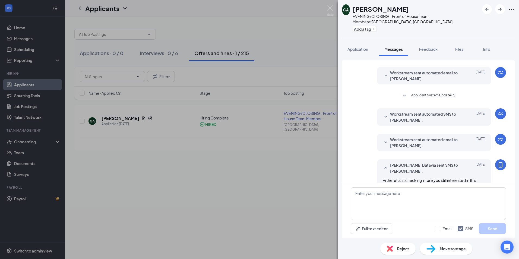
scroll to position [99, 0]
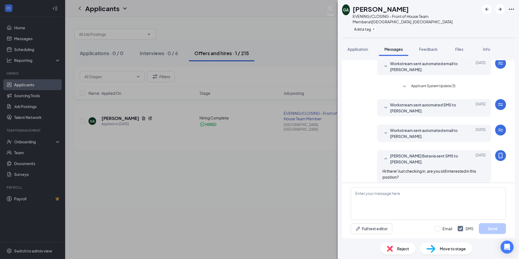
click at [313, 184] on div "GA [PERSON_NAME] EVENING/CLOSING - Front of House Team Member at [GEOGRAPHIC_DA…" at bounding box center [259, 129] width 519 height 259
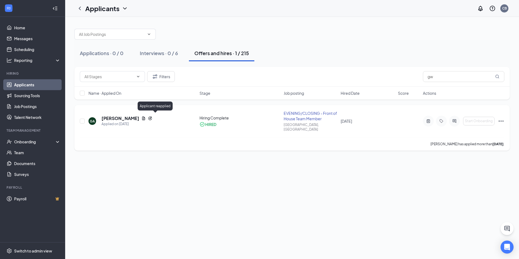
click at [152, 117] on icon "Reapply" at bounding box center [150, 119] width 4 height 4
click at [136, 117] on h5 "[PERSON_NAME]" at bounding box center [121, 118] width 38 height 6
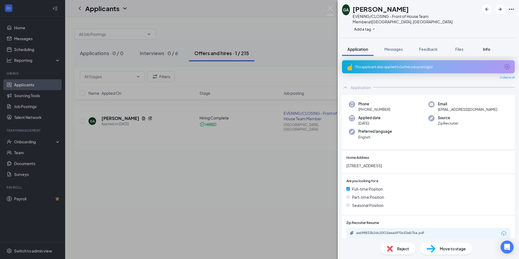
click at [488, 47] on span "Info" at bounding box center [486, 49] width 7 height 5
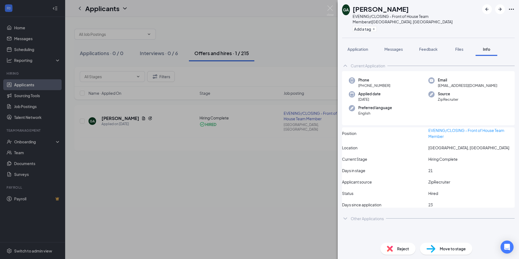
drag, startPoint x: 381, startPoint y: 213, endPoint x: 383, endPoint y: 205, distance: 9.0
click at [380, 216] on div "Other Applications" at bounding box center [367, 218] width 33 height 5
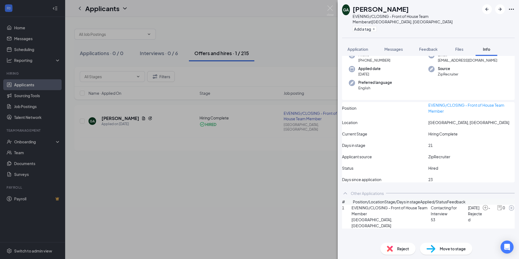
scroll to position [26, 0]
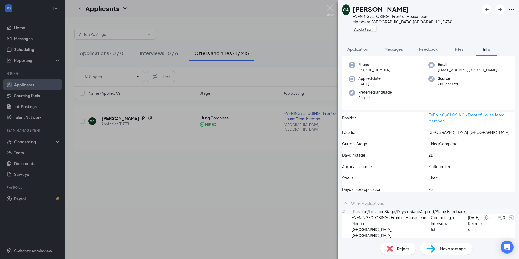
click at [305, 166] on div "GA [PERSON_NAME] EVENING/CLOSING - Front of House Team Member at [GEOGRAPHIC_DA…" at bounding box center [259, 129] width 519 height 259
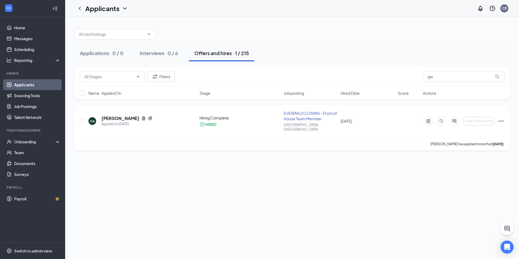
click at [502, 121] on icon "Ellipses" at bounding box center [501, 121] width 5 height 1
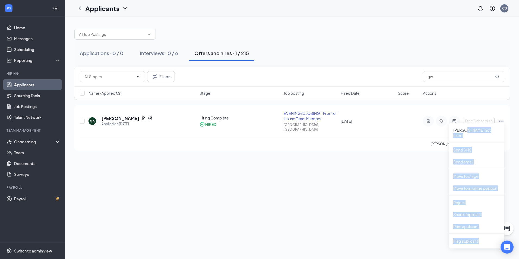
drag, startPoint x: 465, startPoint y: 131, endPoint x: 306, endPoint y: 163, distance: 162.4
click at [306, 163] on div "Applications · 0 / 0 Interviews · 0 / 6 Offers and hires · 1 / 215 Filters gw N…" at bounding box center [292, 138] width 454 height 242
drag, startPoint x: 306, startPoint y: 163, endPoint x: 312, endPoint y: 163, distance: 6.3
click at [311, 163] on div "Applications · 0 / 0 Interviews · 0 / 6 Offers and hires · 1 / 215 Filters gw N…" at bounding box center [292, 138] width 454 height 242
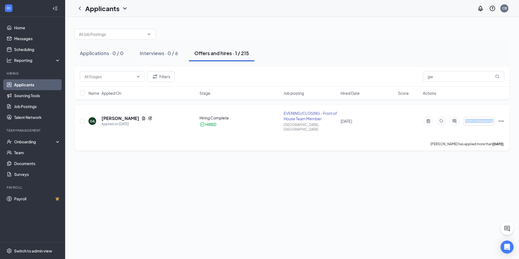
drag, startPoint x: 457, startPoint y: 121, endPoint x: 405, endPoint y: 133, distance: 53.6
click at [405, 133] on div "GA [PERSON_NAME] Applied on [DATE] Hiring Complete HIRED EVENING/CLOSING - Fron…" at bounding box center [292, 128] width 436 height 46
click at [118, 116] on h5 "[PERSON_NAME]" at bounding box center [121, 118] width 38 height 6
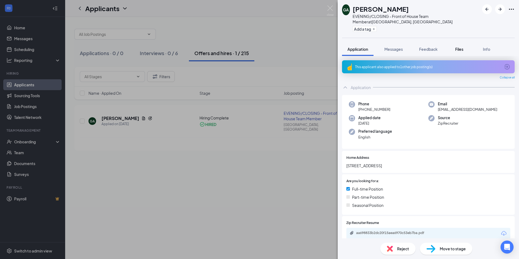
click at [460, 47] on span "Files" at bounding box center [460, 49] width 8 height 5
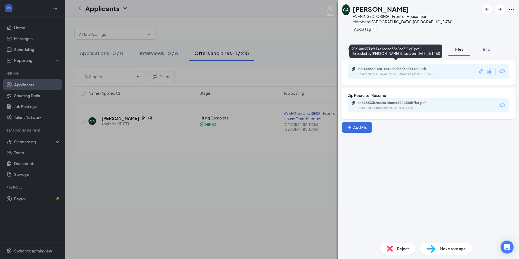
click at [377, 72] on div "Uploaded by [PERSON_NAME] Batavia on [DATE] 15:14:50" at bounding box center [398, 74] width 81 height 4
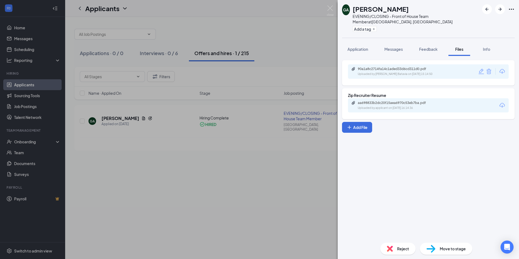
click at [311, 185] on div "GA [PERSON_NAME] EVENING/CLOSING - Front of House Team Member at [GEOGRAPHIC_DA…" at bounding box center [259, 129] width 519 height 259
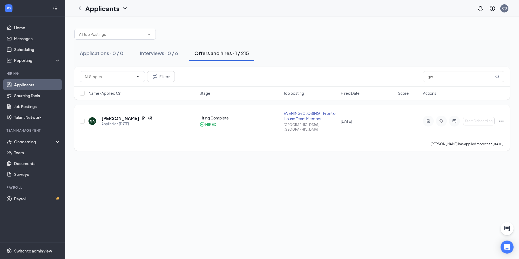
click at [501, 120] on icon "Ellipses" at bounding box center [501, 121] width 7 height 7
click at [473, 131] on p "[PERSON_NAME] not hired" at bounding box center [477, 132] width 47 height 11
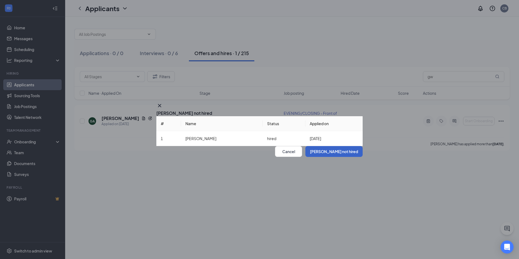
click at [331, 157] on button "[PERSON_NAME] not hired" at bounding box center [334, 151] width 57 height 11
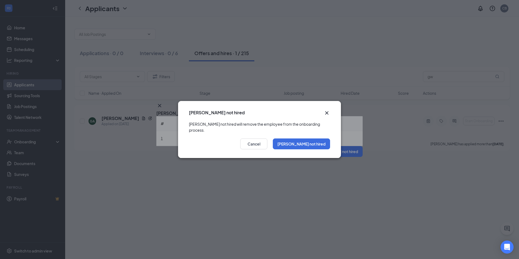
click at [330, 111] on icon "Cross" at bounding box center [327, 113] width 7 height 7
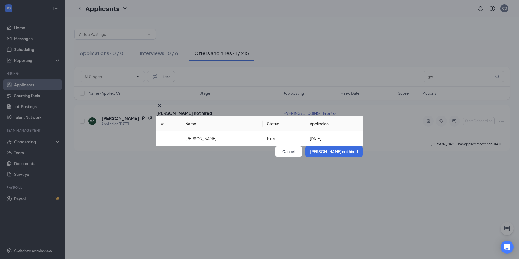
drag, startPoint x: 356, startPoint y: 79, endPoint x: 348, endPoint y: 81, distance: 8.8
click at [163, 102] on icon "Cross" at bounding box center [159, 105] width 7 height 7
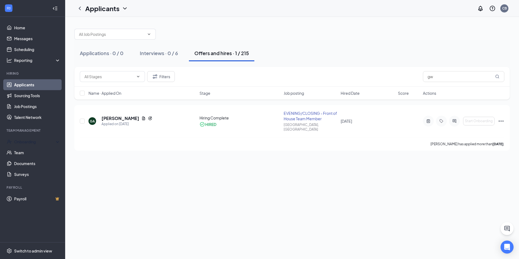
drag, startPoint x: 18, startPoint y: 139, endPoint x: 20, endPoint y: 135, distance: 4.6
click at [20, 135] on li "Team Management Onboarding Team Documents Surveys" at bounding box center [32, 154] width 65 height 52
click at [34, 142] on div "Onboarding" at bounding box center [35, 141] width 42 height 5
click at [23, 154] on link "Overview" at bounding box center [37, 153] width 48 height 11
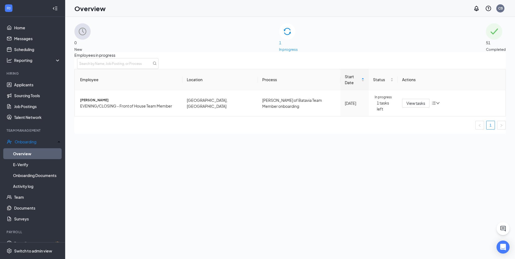
click at [298, 43] on div "1 In progress" at bounding box center [288, 37] width 19 height 29
click at [486, 40] on img at bounding box center [494, 31] width 16 height 16
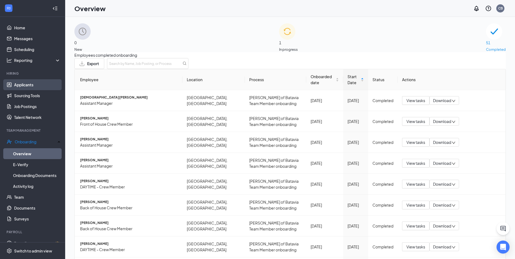
click at [30, 85] on link "Applicants" at bounding box center [37, 84] width 46 height 11
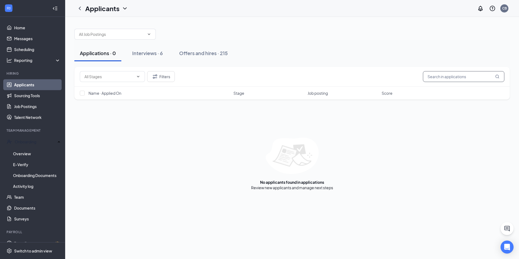
click at [439, 75] on input "text" at bounding box center [463, 76] width 81 height 11
type input "gwe"
click at [215, 54] on div "Offers and hires · 1 / 215" at bounding box center [222, 53] width 55 height 7
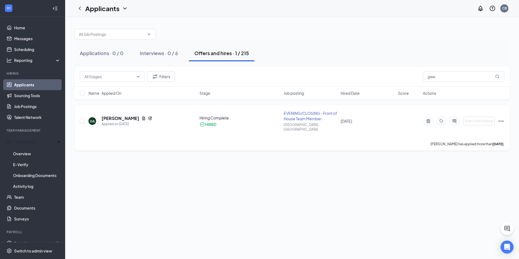
click at [503, 119] on icon "Ellipses" at bounding box center [501, 121] width 7 height 7
click at [473, 130] on p "[PERSON_NAME] not hired" at bounding box center [477, 132] width 47 height 11
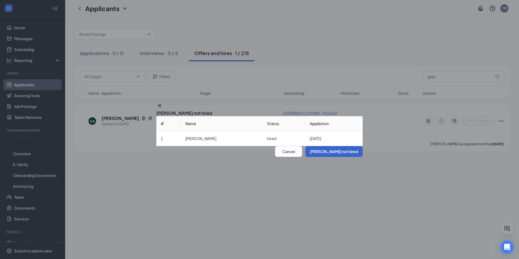
click at [334, 157] on button "[PERSON_NAME] not hired" at bounding box center [334, 151] width 57 height 11
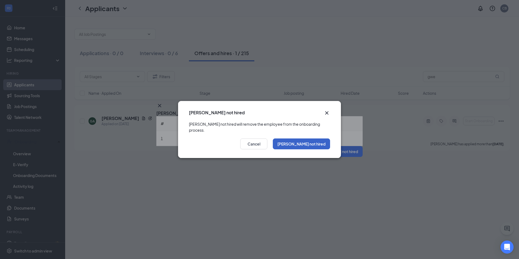
click at [315, 147] on button "[PERSON_NAME] not hired" at bounding box center [301, 144] width 57 height 11
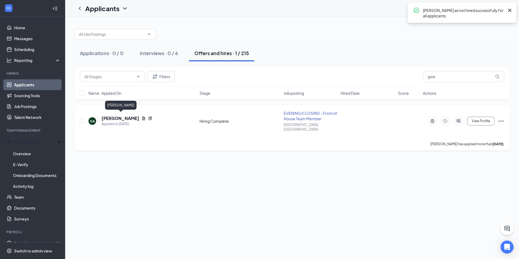
click at [119, 115] on h5 "[PERSON_NAME]" at bounding box center [121, 118] width 38 height 6
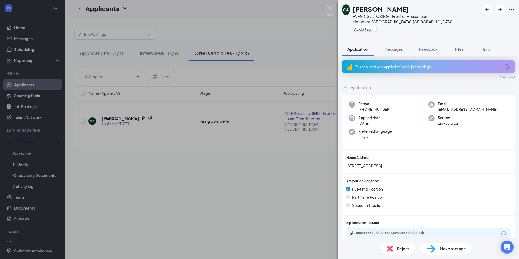
click at [393, 247] on div "Reject" at bounding box center [398, 249] width 35 height 12
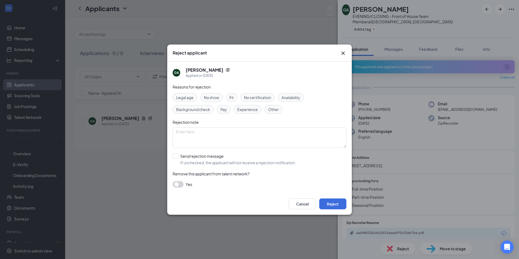
click at [393, 99] on div "Reject applicant GA [PERSON_NAME] Applied on [DATE] Reasons for rejection Legal…" at bounding box center [259, 129] width 519 height 259
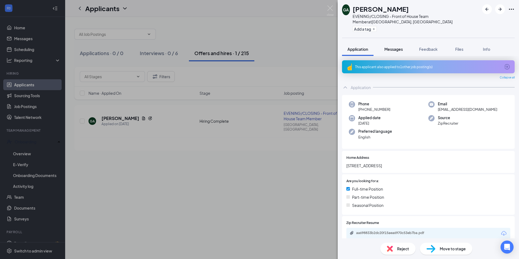
click at [398, 47] on span "Messages" at bounding box center [394, 49] width 18 height 5
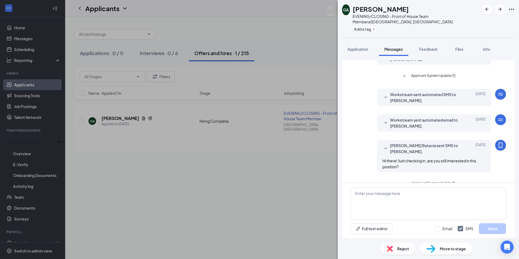
scroll to position [89, 0]
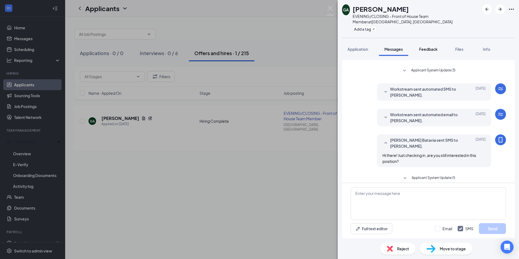
click at [426, 47] on span "Feedback" at bounding box center [428, 49] width 18 height 5
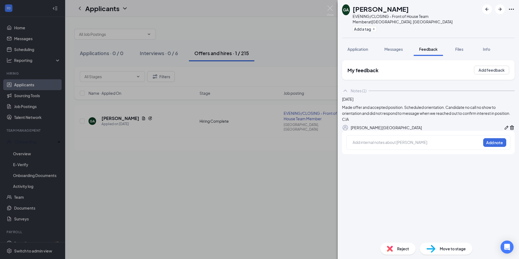
click at [392, 249] on img at bounding box center [390, 249] width 6 height 6
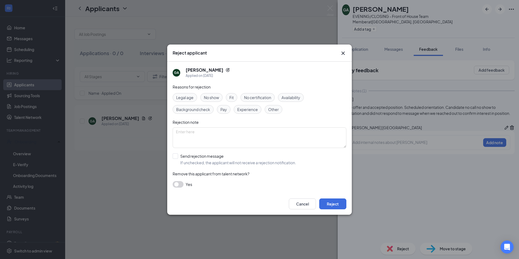
click at [216, 95] on span "No show" at bounding box center [211, 98] width 15 height 6
click at [329, 202] on button "Reject" at bounding box center [332, 204] width 27 height 11
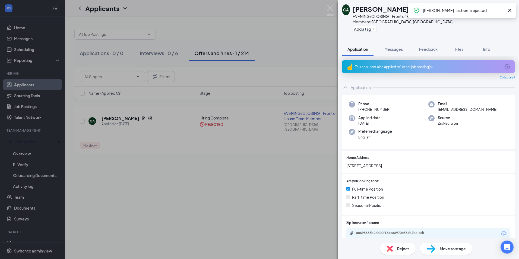
click at [277, 212] on div "GA [PERSON_NAME] EVENING/CLOSING - Front of House Team Member at [GEOGRAPHIC_DA…" at bounding box center [259, 129] width 519 height 259
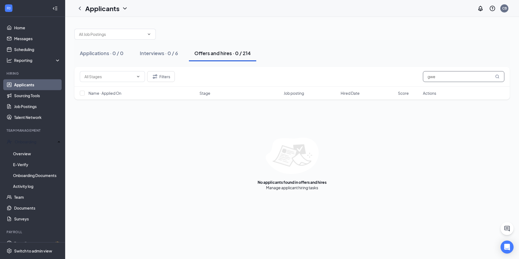
drag, startPoint x: 427, startPoint y: 72, endPoint x: 427, endPoint y: 78, distance: 6.5
click at [426, 76] on input "gwe" at bounding box center [463, 76] width 81 height 11
click at [437, 74] on input "gwe" at bounding box center [463, 76] width 81 height 11
type input "[PERSON_NAME]"
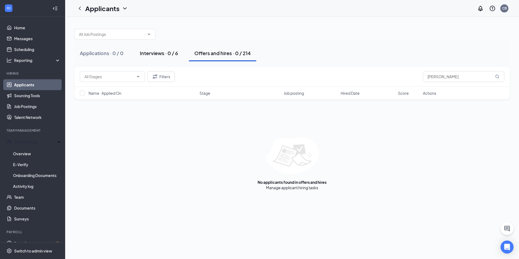
click at [160, 54] on div "Interviews · 0 / 6" at bounding box center [159, 53] width 38 height 7
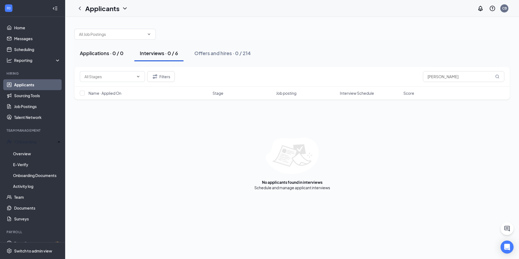
click at [113, 55] on div "Applications · 0 / 0" at bounding box center [102, 53] width 44 height 7
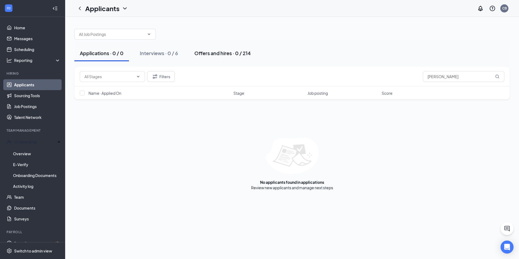
click at [198, 54] on div "Offers and hires · 0 / 214" at bounding box center [223, 53] width 57 height 7
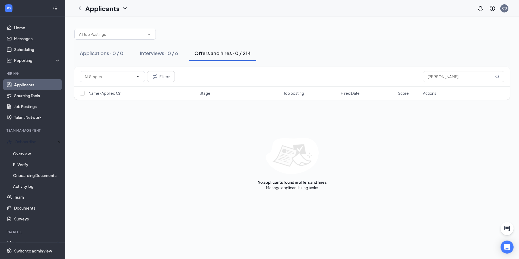
click at [24, 84] on link "Applicants" at bounding box center [37, 84] width 46 height 11
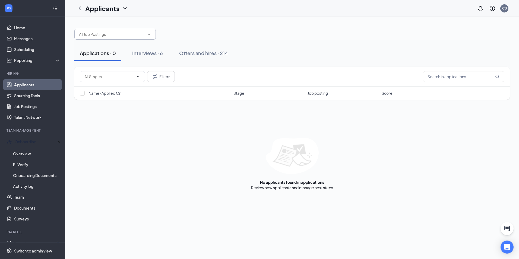
click at [149, 33] on icon "ChevronDown" at bounding box center [149, 34] width 4 height 4
click at [209, 32] on div at bounding box center [292, 31] width 436 height 16
click at [155, 77] on icon "Filter" at bounding box center [155, 76] width 7 height 7
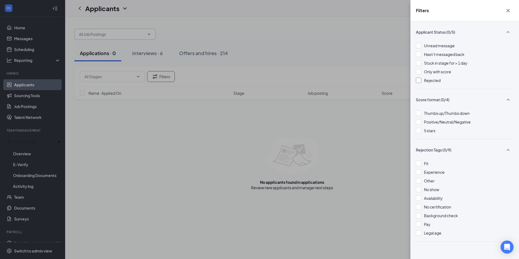
click at [420, 79] on div at bounding box center [418, 80] width 5 height 5
click at [357, 49] on div "Filters Applicant Status (1/5) Unread message Hasn't messaged back Stuck in sta…" at bounding box center [259, 129] width 519 height 259
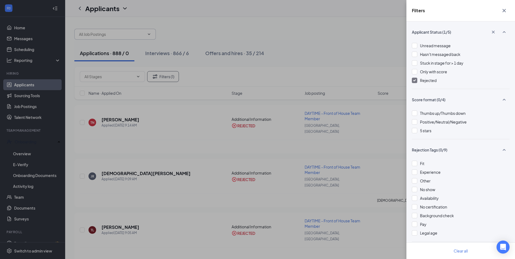
click at [272, 63] on div "Filters Applicant Status (1/5) Unread message Hasn't messaged back Stuck in sta…" at bounding box center [257, 129] width 515 height 259
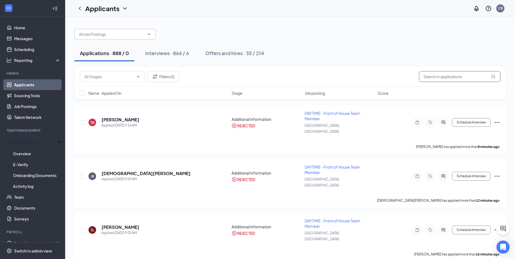
click at [457, 76] on input "text" at bounding box center [459, 76] width 81 height 11
type input "[PERSON_NAME]"
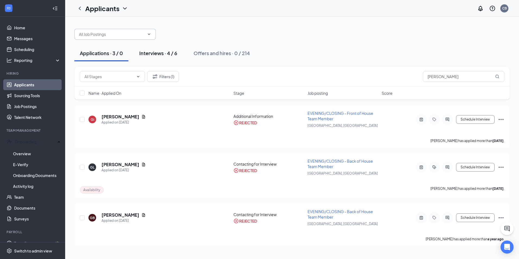
click at [162, 51] on div "Interviews · 4 / 6" at bounding box center [158, 53] width 38 height 7
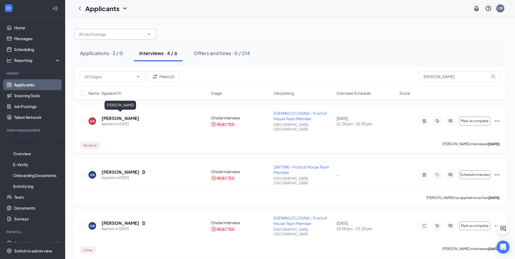
click at [124, 117] on h5 "[PERSON_NAME]" at bounding box center [121, 118] width 38 height 6
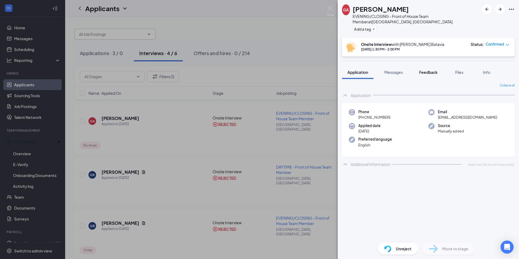
click at [433, 70] on span "Feedback" at bounding box center [428, 72] width 18 height 5
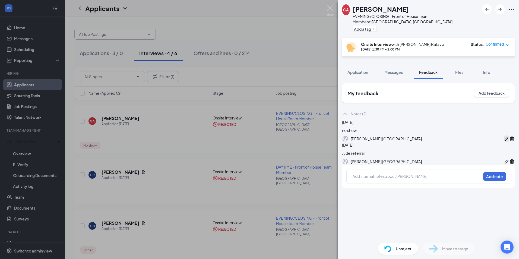
click at [504, 142] on icon "Pen" at bounding box center [506, 138] width 5 height 5
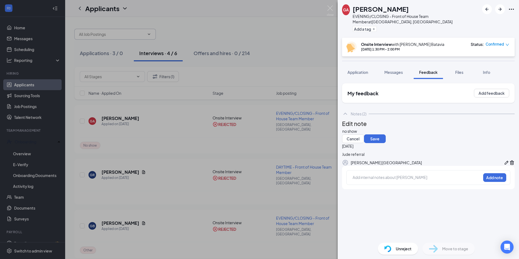
click at [384, 134] on div "no show" at bounding box center [429, 131] width 172 height 6
click at [357, 134] on span "no show" at bounding box center [350, 131] width 15 height 5
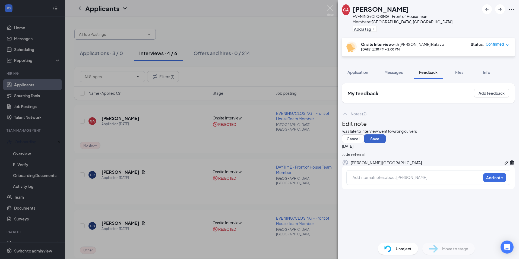
click at [386, 143] on button "Save" at bounding box center [375, 138] width 22 height 9
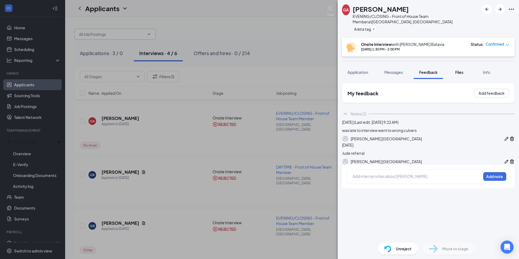
click at [463, 70] on span "Files" at bounding box center [460, 72] width 8 height 5
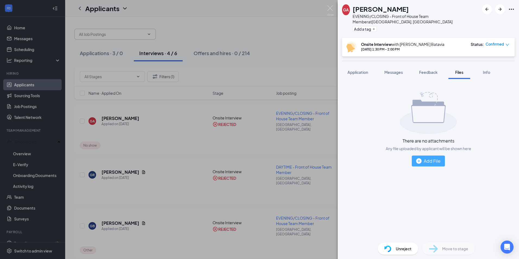
click at [433, 159] on div "Add File" at bounding box center [428, 161] width 24 height 7
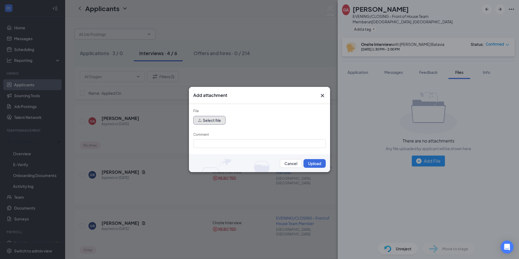
click at [211, 121] on button "Select file" at bounding box center [209, 120] width 32 height 9
click at [412, 209] on div "Add attachment File Select file Comment Cancel Upload" at bounding box center [259, 129] width 519 height 259
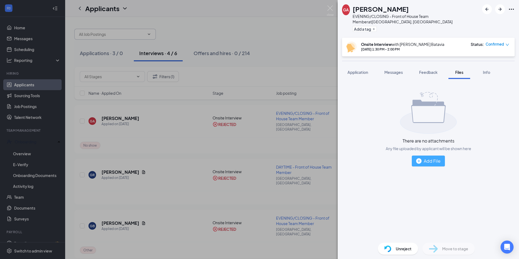
click at [432, 158] on div "Add File" at bounding box center [428, 161] width 24 height 7
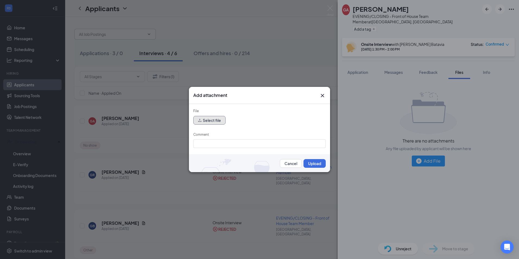
click at [213, 120] on button "Select file" at bounding box center [209, 120] width 32 height 9
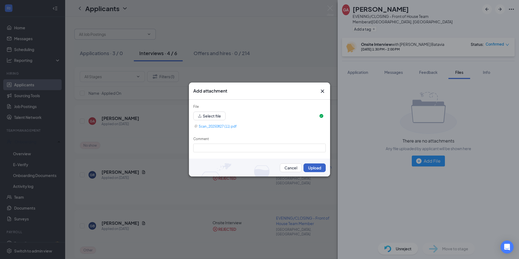
click at [320, 171] on button "Upload" at bounding box center [315, 168] width 22 height 9
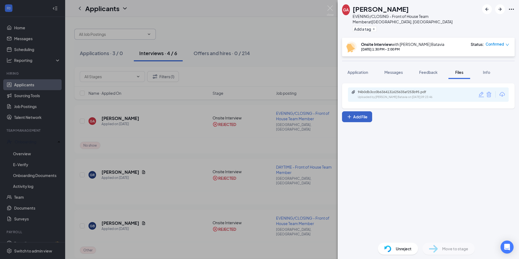
click at [358, 111] on button "Add File" at bounding box center [357, 116] width 30 height 11
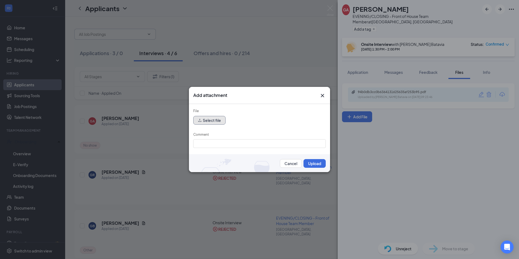
click at [205, 119] on button "Select file" at bounding box center [209, 120] width 32 height 9
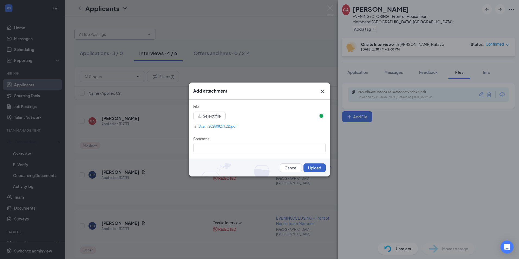
click at [314, 168] on button "Upload" at bounding box center [315, 168] width 22 height 9
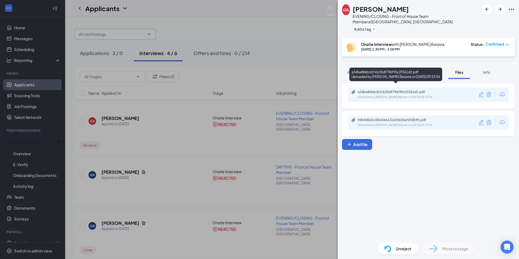
click at [385, 90] on div "a34be86bbd1fcb35df796f95c2f361d2.pdf Uploaded by [PERSON_NAME] Batavia on [DATE…" at bounding box center [396, 95] width 88 height 10
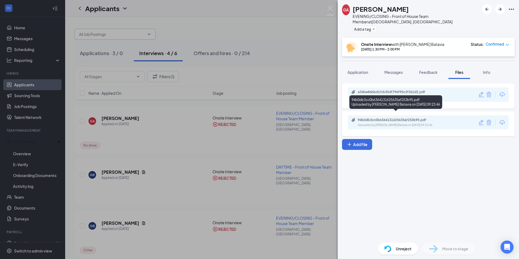
click at [404, 118] on div "94b0db3cc0b6364131625635af253b95.pdf" at bounding box center [396, 120] width 76 height 4
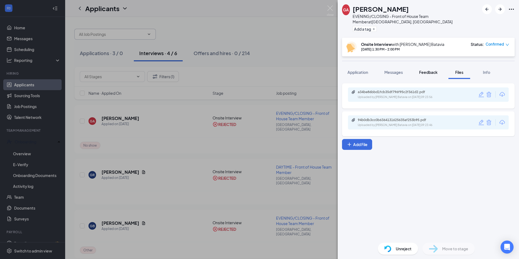
click at [422, 70] on span "Feedback" at bounding box center [428, 72] width 18 height 5
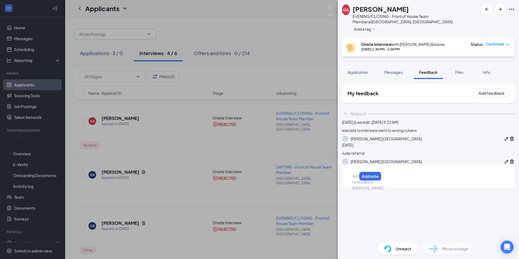
click at [357, 179] on div at bounding box center [355, 176] width 4 height 6
drag, startPoint x: 389, startPoint y: 203, endPoint x: 467, endPoint y: 207, distance: 78.0
click at [444, 183] on div "was only looking for 10hrs a week Add note" at bounding box center [395, 176] width 97 height 14
click at [457, 178] on span "was only looking for 10hrs or less and 1 day of work no weekends" at bounding box center [410, 176] width 114 height 5
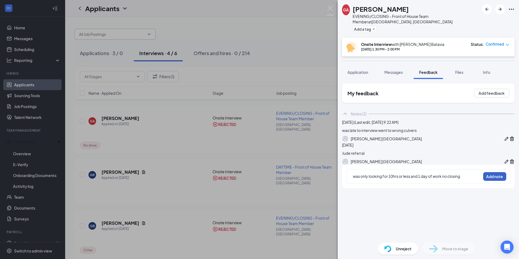
click at [498, 181] on button "Add note" at bounding box center [495, 176] width 23 height 9
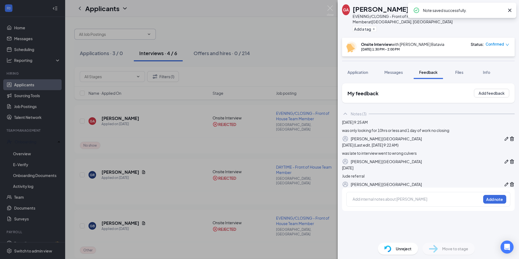
click at [316, 88] on div "GA [PERSON_NAME] EVENING/CLOSING - Front of House Team Member at [GEOGRAPHIC_DA…" at bounding box center [259, 129] width 519 height 259
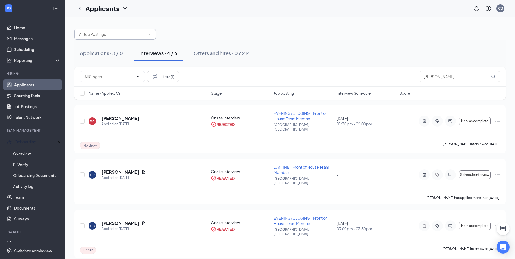
click at [316, 63] on div "Applications · 3 / 0 Interviews · 4 / 6 Offers and hires · 0 / 214" at bounding box center [290, 53] width 432 height 27
click at [129, 117] on h5 "[PERSON_NAME]" at bounding box center [121, 118] width 38 height 6
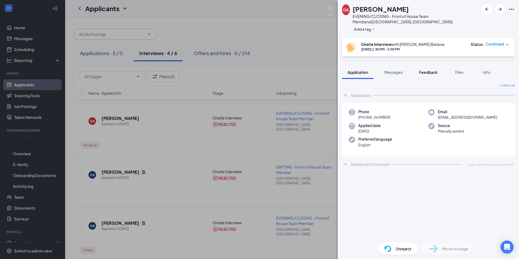
click at [425, 70] on span "Feedback" at bounding box center [428, 72] width 18 height 5
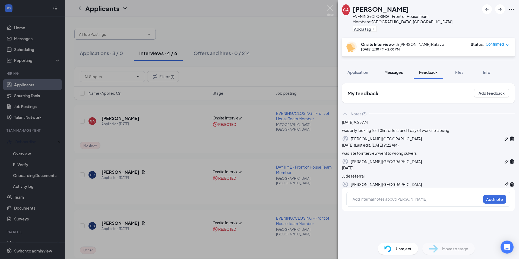
click at [390, 70] on button "Messages" at bounding box center [393, 72] width 29 height 14
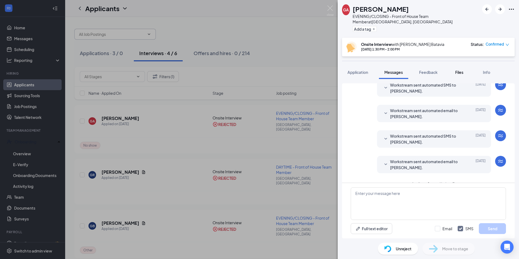
scroll to position [148, 0]
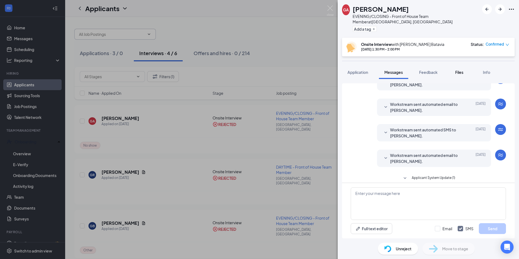
click at [466, 67] on button "Files" at bounding box center [460, 72] width 22 height 14
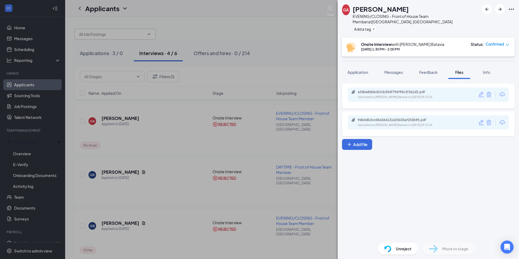
click at [308, 56] on div "GA [PERSON_NAME] EVENING/CLOSING - Front of House Team Member at [GEOGRAPHIC_DA…" at bounding box center [259, 129] width 519 height 259
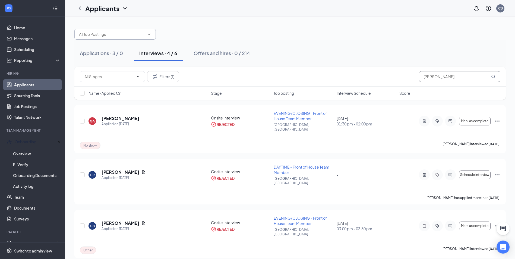
click at [450, 79] on input "[PERSON_NAME]" at bounding box center [459, 76] width 81 height 11
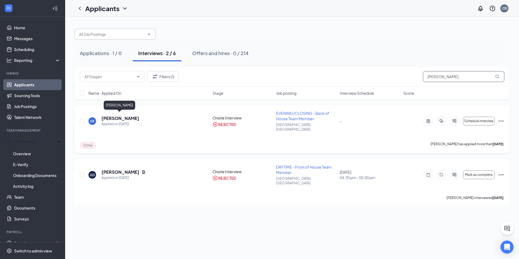
type input "[PERSON_NAME]"
click at [126, 117] on h5 "[PERSON_NAME]" at bounding box center [121, 118] width 38 height 6
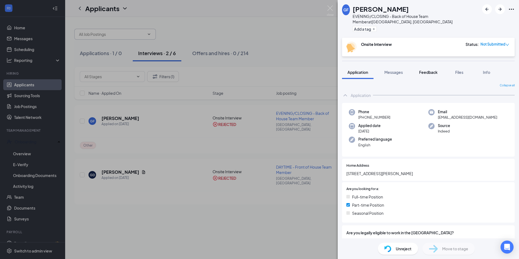
click at [423, 70] on span "Feedback" at bounding box center [428, 72] width 18 height 5
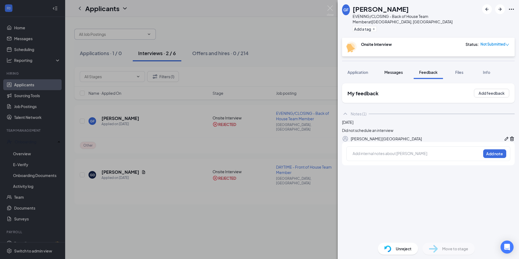
click at [394, 70] on span "Messages" at bounding box center [394, 72] width 18 height 5
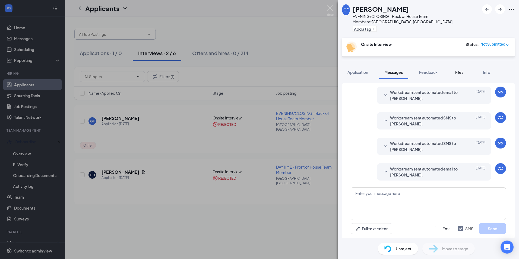
scroll to position [97, 0]
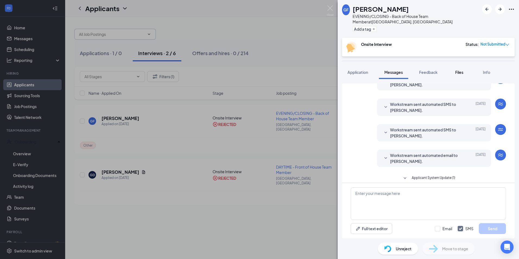
click at [461, 70] on span "Files" at bounding box center [460, 72] width 8 height 5
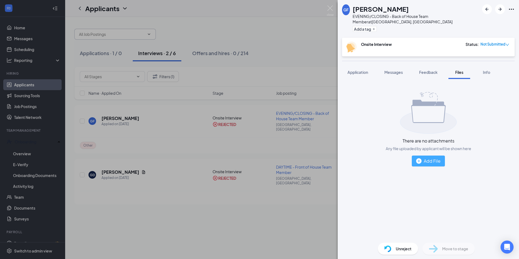
click at [429, 159] on button "Add File" at bounding box center [428, 161] width 33 height 11
click at [435, 158] on div "Add File" at bounding box center [428, 161] width 24 height 7
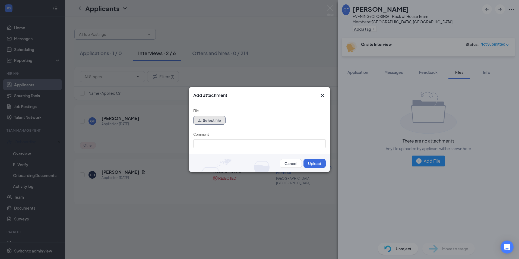
click at [214, 123] on button "Select file" at bounding box center [209, 120] width 32 height 9
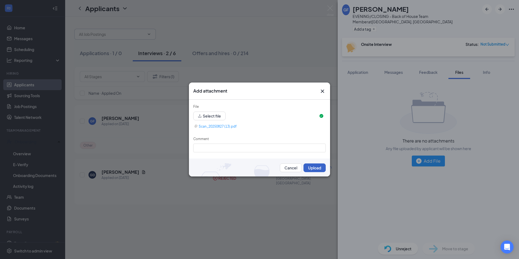
click at [315, 168] on button "Upload" at bounding box center [315, 168] width 22 height 9
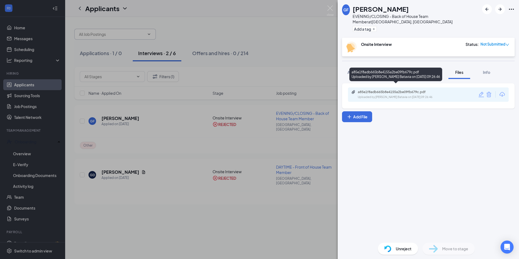
click at [376, 90] on div "a85e1f8adb665b8e4155a2be09fb679c.pdf Uploaded by [PERSON_NAME] Batavia on [DATE…" at bounding box center [396, 95] width 88 height 10
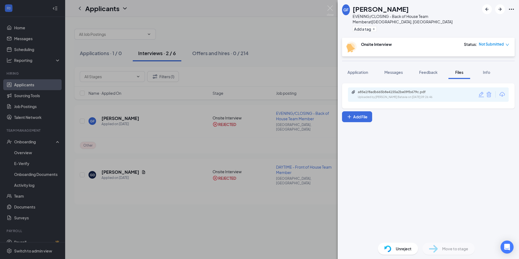
click at [318, 59] on div "GF Gavin Ferrante EVENING/CLOSING - Back of House Team Member at Batavia, IL Ad…" at bounding box center [259, 129] width 519 height 259
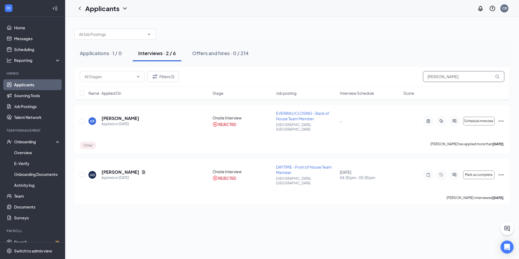
click at [434, 77] on input "[PERSON_NAME]" at bounding box center [463, 76] width 81 height 11
type input "[PERSON_NAME]"
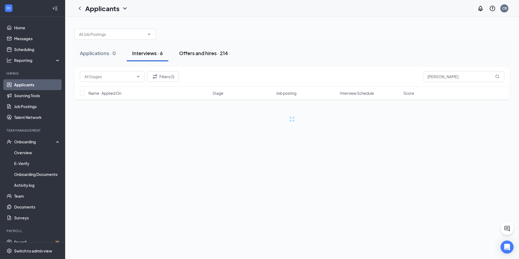
click at [204, 53] on div "Offers and hires · 214" at bounding box center [203, 53] width 49 height 7
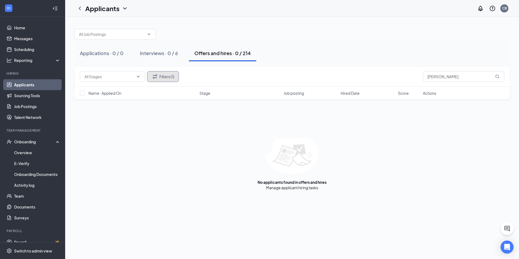
click at [166, 76] on button "Filters (1)" at bounding box center [163, 76] width 32 height 11
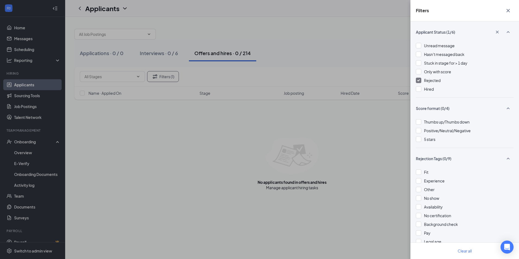
click at [419, 80] on img at bounding box center [419, 80] width 3 height 2
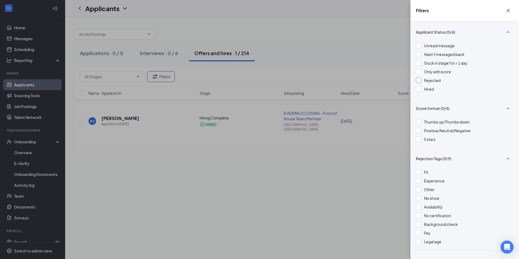
click at [332, 56] on div "Filters Applicant Status (0/6) Unread message Hasn't messaged back Stuck in sta…" at bounding box center [259, 129] width 519 height 259
drag, startPoint x: 329, startPoint y: 64, endPoint x: 299, endPoint y: 70, distance: 30.1
click at [325, 64] on div "Filters Applicant Status (0/6) Unread message Hasn't messaged back Stuck in sta…" at bounding box center [259, 129] width 519 height 259
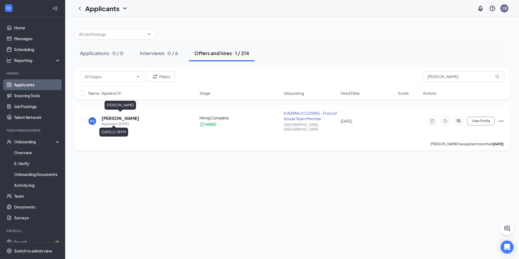
click at [118, 117] on h5 "[PERSON_NAME]" at bounding box center [121, 118] width 38 height 6
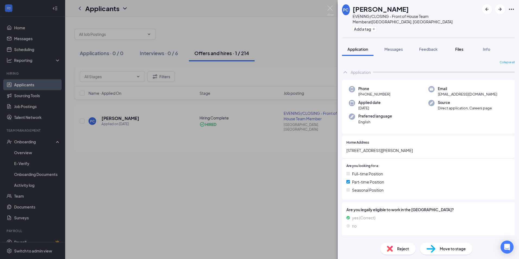
click at [463, 47] on span "Files" at bounding box center [460, 49] width 8 height 5
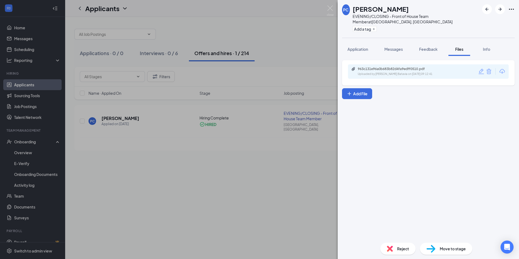
click at [403, 137] on div "963c131e96a0b683b82d4fa9edff0510.pdf Uploaded by Culver’s Batavia on Aug 27, 20…" at bounding box center [428, 147] width 181 height 183
click at [371, 90] on button "Add File" at bounding box center [357, 93] width 30 height 11
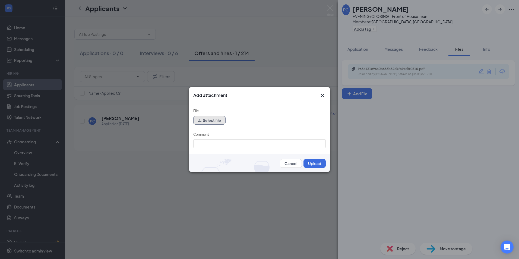
click at [213, 120] on button "Select file" at bounding box center [209, 120] width 32 height 9
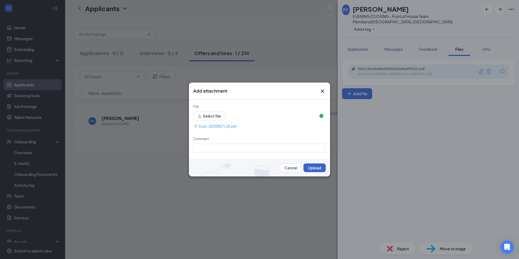
click at [319, 171] on button "Upload" at bounding box center [315, 168] width 22 height 9
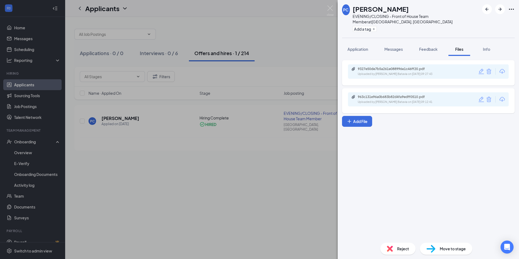
click at [261, 178] on div "PC Paola Castellanos EVENING/CLOSING - Front of House Team Member at Batavia, I…" at bounding box center [259, 129] width 519 height 259
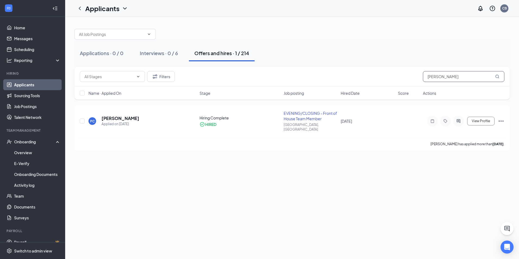
click at [443, 78] on input "[PERSON_NAME]" at bounding box center [463, 76] width 81 height 11
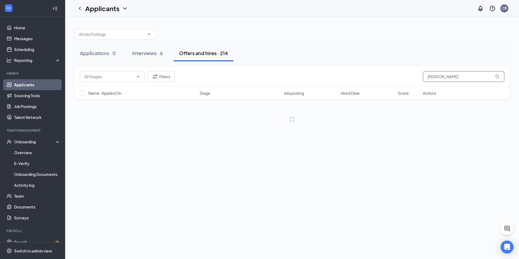
type input "diana"
click at [283, 58] on div "Applications · 0 Interviews · 6 Offers and hires · 214" at bounding box center [292, 53] width 436 height 16
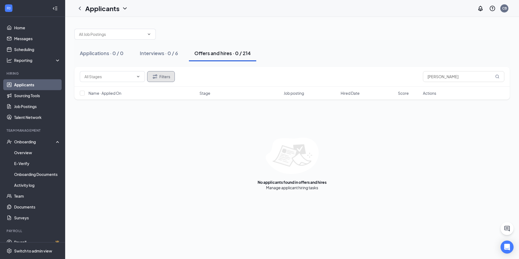
click at [163, 79] on button "Filters" at bounding box center [161, 76] width 28 height 11
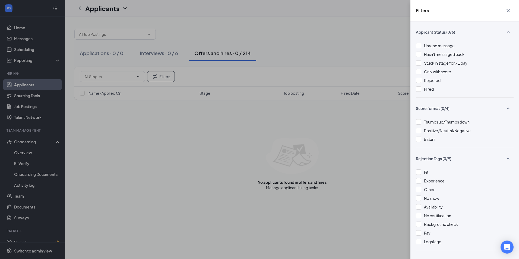
click at [420, 82] on div at bounding box center [418, 80] width 5 height 5
click at [377, 121] on div "Filters Applicant Status (1/6) Unread message Hasn't messaged back Stuck in sta…" at bounding box center [259, 129] width 519 height 259
click at [315, 54] on div "Filters Applicant Status (1/6) Unread message Hasn't messaged back Stuck in sta…" at bounding box center [259, 129] width 519 height 259
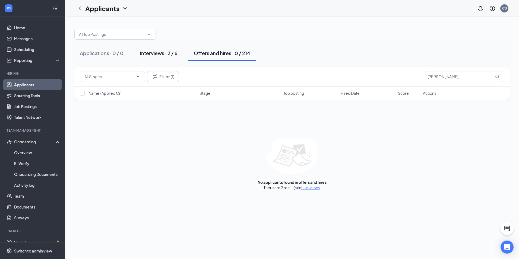
click at [160, 54] on div "Interviews · 2 / 6" at bounding box center [159, 53] width 38 height 7
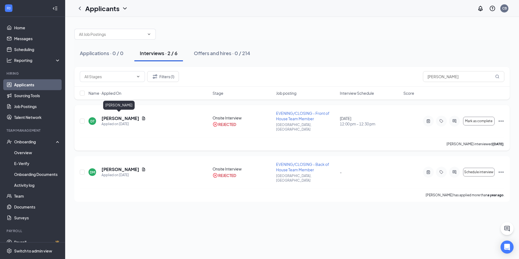
click at [120, 115] on h5 "DIANA TREJO" at bounding box center [121, 118] width 38 height 6
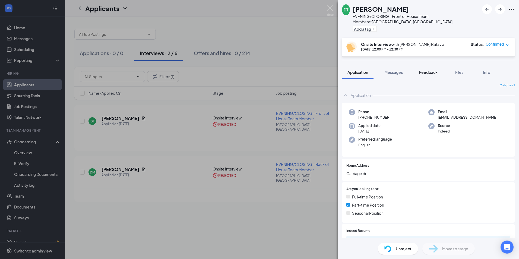
click at [433, 70] on span "Feedback" at bounding box center [428, 72] width 18 height 5
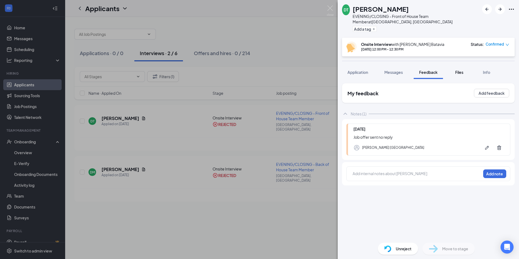
click at [456, 70] on span "Files" at bounding box center [460, 72] width 8 height 5
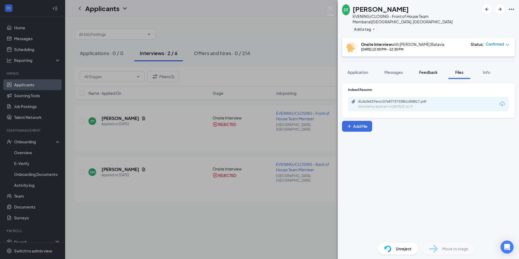
click at [424, 70] on span "Feedback" at bounding box center [428, 72] width 18 height 5
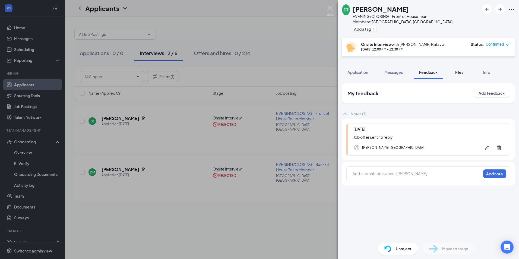
click at [464, 70] on span "Files" at bounding box center [460, 72] width 8 height 5
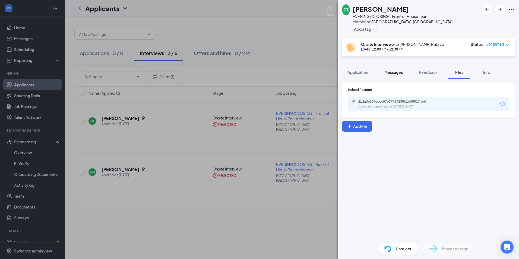
click at [401, 70] on span "Messages" at bounding box center [394, 72] width 18 height 5
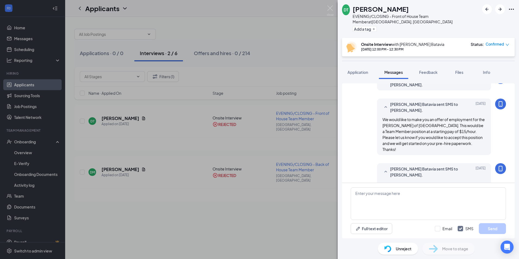
scroll to position [191, 0]
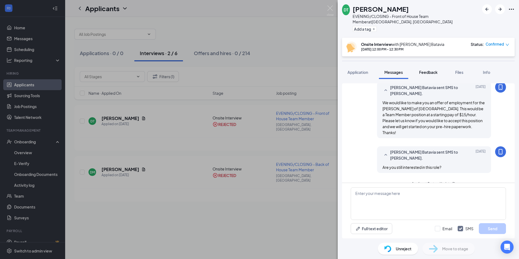
click at [427, 70] on span "Feedback" at bounding box center [428, 72] width 18 height 5
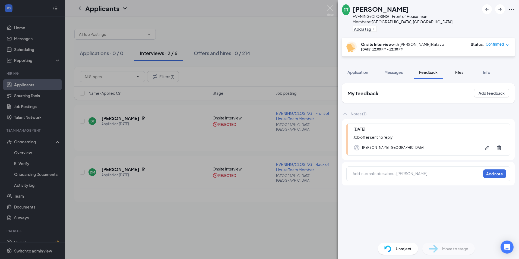
click at [457, 70] on span "Files" at bounding box center [460, 72] width 8 height 5
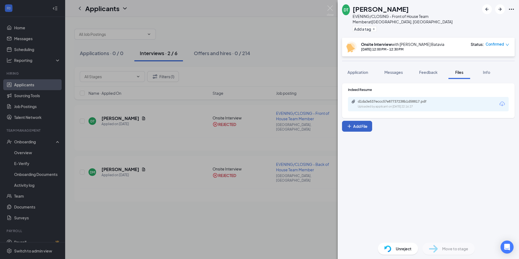
click at [361, 121] on button "Add File" at bounding box center [357, 126] width 30 height 11
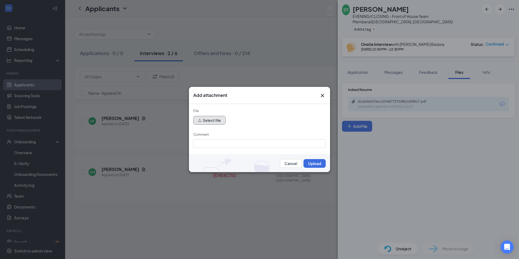
click at [212, 120] on button "Select file" at bounding box center [209, 120] width 32 height 9
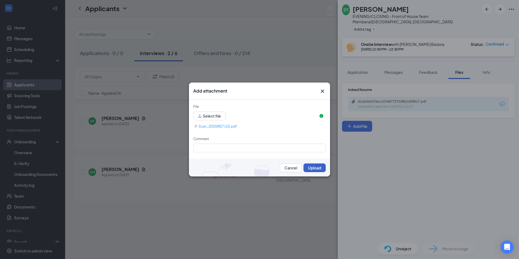
click at [305, 165] on button "Upload" at bounding box center [315, 168] width 22 height 9
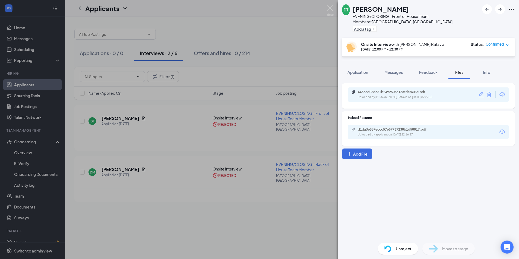
click at [324, 209] on div "DT DIANA TREJO EVENING/CLOSING - Front of House Team Member at Batavia, IL Add …" at bounding box center [259, 129] width 519 height 259
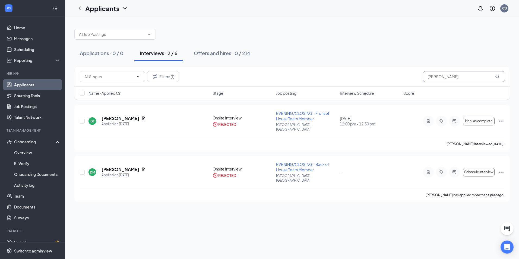
click at [434, 76] on input "diana" at bounding box center [463, 76] width 81 height 11
type input "adyn"
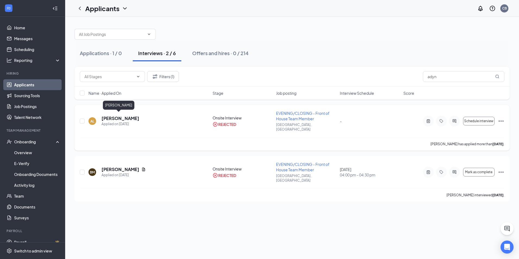
click at [124, 117] on h5 "Adyn Lopez" at bounding box center [121, 118] width 38 height 6
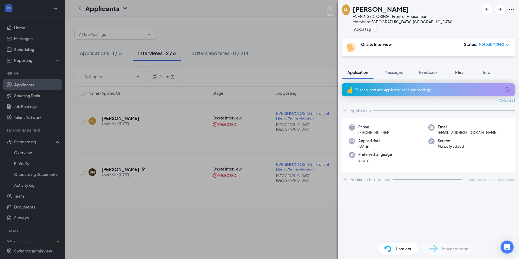
click at [461, 70] on span "Files" at bounding box center [460, 72] width 8 height 5
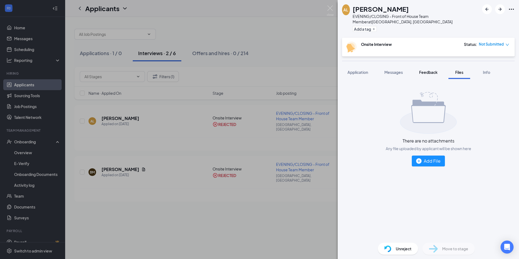
click at [432, 70] on span "Feedback" at bounding box center [428, 72] width 18 height 5
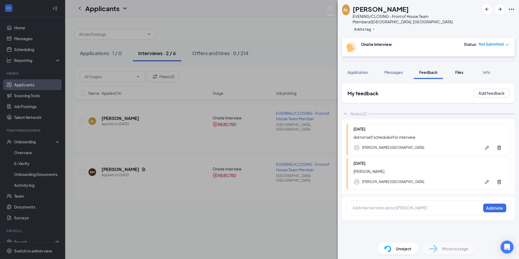
click at [454, 67] on button "Files" at bounding box center [460, 72] width 22 height 14
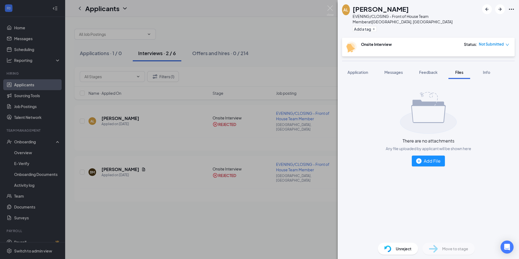
click at [397, 160] on div "There are no attachments Any file uploaded by applicant will be shown here Add …" at bounding box center [428, 129] width 173 height 92
click at [428, 158] on div "Add File" at bounding box center [428, 161] width 24 height 7
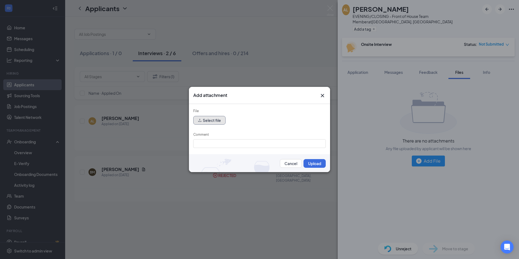
click at [220, 121] on button "Select file" at bounding box center [209, 120] width 32 height 9
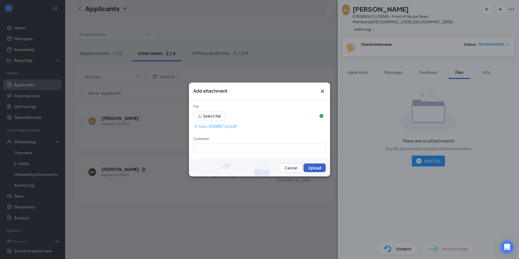
click at [306, 169] on button "Upload" at bounding box center [315, 168] width 22 height 9
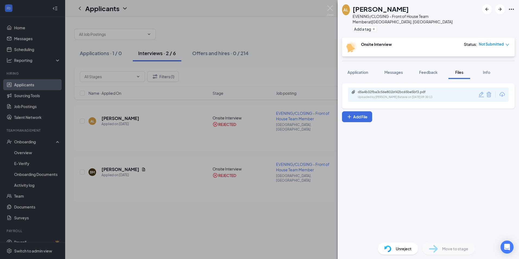
click at [312, 74] on div "AL Adyn Lopez EVENING/CLOSING - Front of House Team Member at Batavia, IL Add a…" at bounding box center [259, 129] width 519 height 259
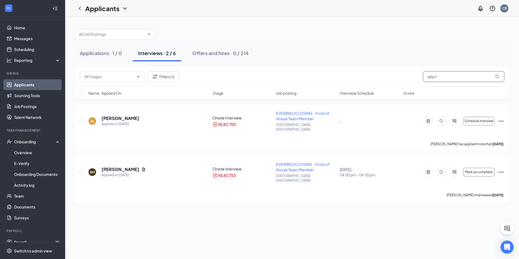
click at [447, 80] on input "adyn" at bounding box center [463, 76] width 81 height 11
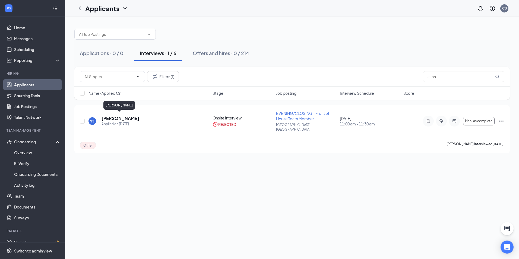
click at [122, 109] on div "Suhaib Shihab" at bounding box center [119, 105] width 32 height 9
click at [127, 115] on h5 "Suhaib Shihab" at bounding box center [121, 118] width 38 height 6
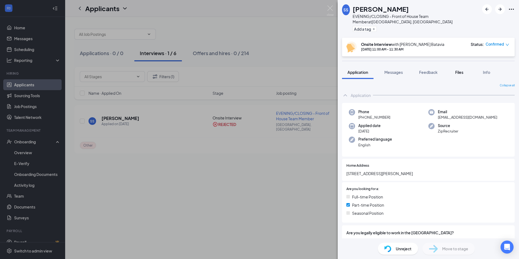
click at [461, 70] on span "Files" at bounding box center [460, 72] width 8 height 5
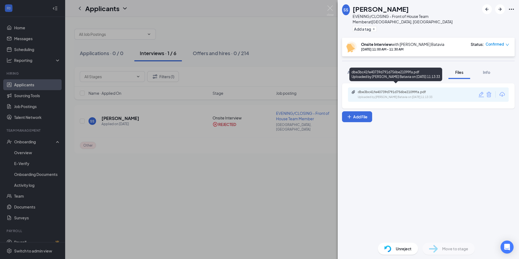
click at [397, 90] on div "dbe3bc41fe40739d791d756be21099fa.pdf" at bounding box center [396, 92] width 76 height 4
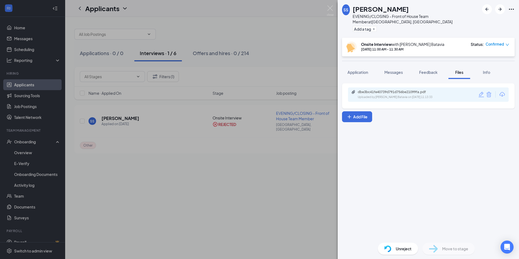
click at [292, 76] on div "SS Suhaib Shihab EVENING/CLOSING - Front of House Team Member at Batavia, IL Ad…" at bounding box center [259, 129] width 519 height 259
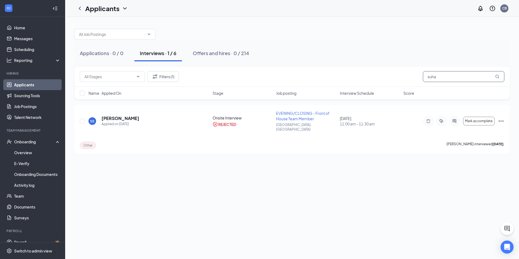
click at [440, 81] on input "suha" at bounding box center [463, 76] width 81 height 11
click at [118, 118] on h5 "Fen Criser" at bounding box center [121, 118] width 38 height 6
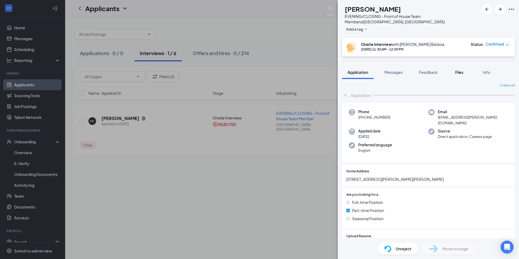
click at [462, 70] on span "Files" at bounding box center [460, 72] width 8 height 5
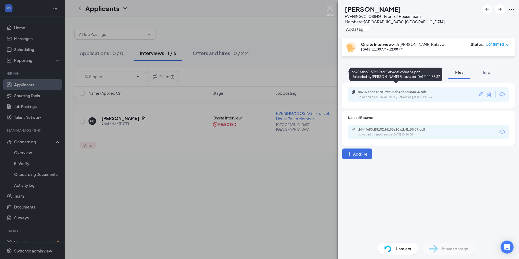
click at [390, 90] on div "b6707ebc6157c19ec05eb4de5c584a34.pdf" at bounding box center [396, 92] width 76 height 4
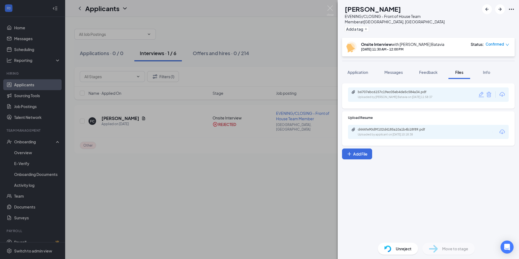
click at [308, 52] on div "FC Fen Criser EVENING/CLOSING - Front of House Team Member at Batavia, IL Add a…" at bounding box center [259, 129] width 519 height 259
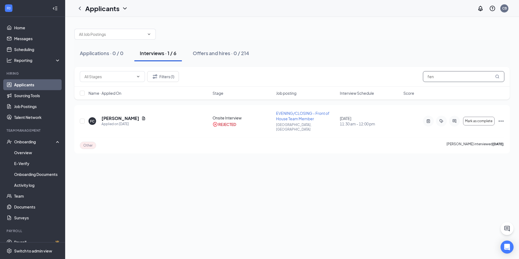
click at [436, 78] on input "fen" at bounding box center [463, 76] width 81 height 11
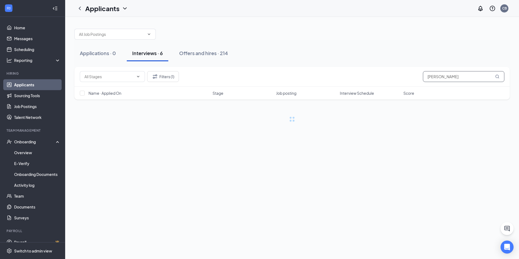
type input "jackson"
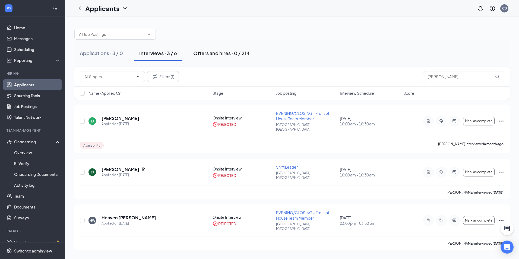
click at [223, 55] on div "Offers and hires · 0 / 214" at bounding box center [221, 53] width 57 height 7
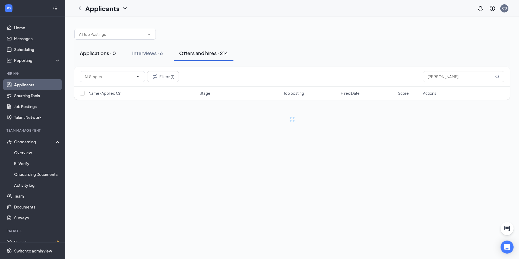
click at [108, 52] on div "Applications · 0" at bounding box center [98, 53] width 36 height 7
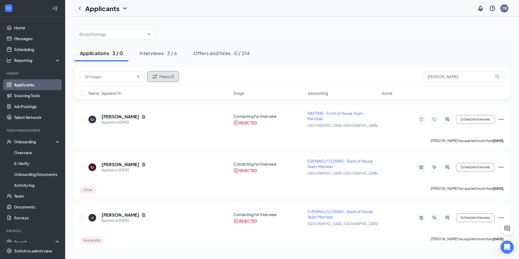
click at [171, 80] on button "Filters (1)" at bounding box center [163, 76] width 32 height 11
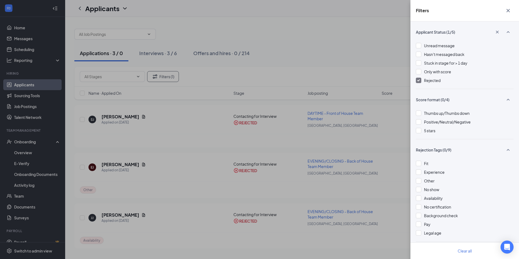
click at [421, 81] on div at bounding box center [418, 80] width 5 height 5
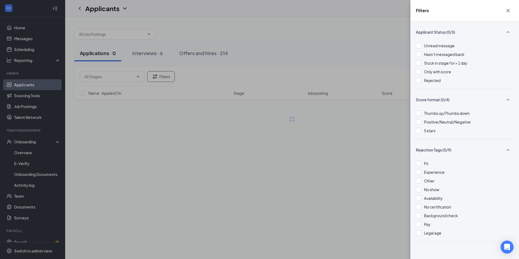
click at [384, 68] on div "Filters Applicant Status (0/5) Unread message Hasn't messaged back Stuck in sta…" at bounding box center [259, 129] width 519 height 259
click at [356, 34] on div "Filters Applicant Status (0/5) Unread message Hasn't messaged back Stuck in sta…" at bounding box center [259, 129] width 519 height 259
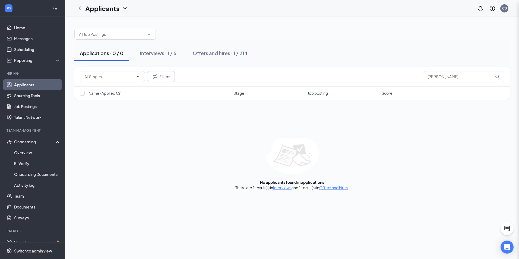
click at [160, 55] on div "Interviews · 1 / 6" at bounding box center [158, 53] width 37 height 7
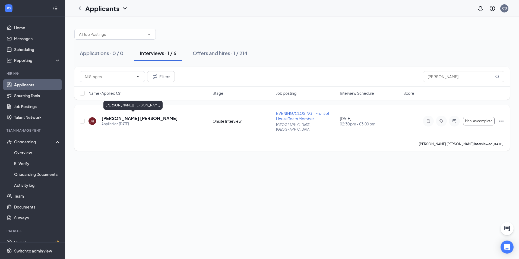
click at [121, 119] on h5 "Jackson Hertz" at bounding box center [140, 118] width 76 height 6
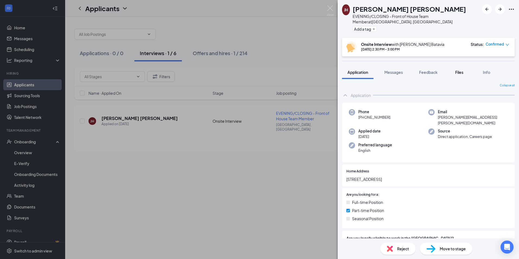
click at [461, 70] on span "Files" at bounding box center [460, 72] width 8 height 5
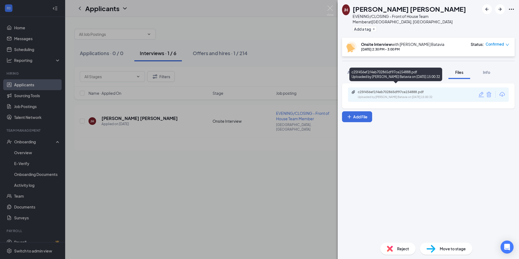
click at [397, 95] on div "Uploaded by Culver’s Batavia on Aug 23, 2025 at 15:00:32" at bounding box center [398, 97] width 81 height 4
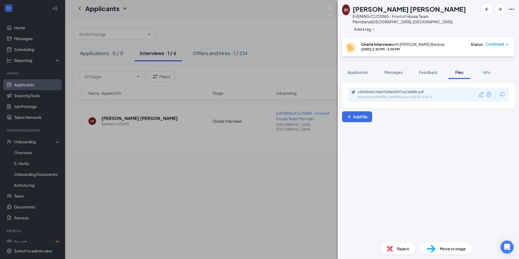
click at [311, 55] on div "JH Jackson Hertz EVENING/CLOSING - Front of House Team Member at Batavia, IL Ad…" at bounding box center [259, 129] width 519 height 259
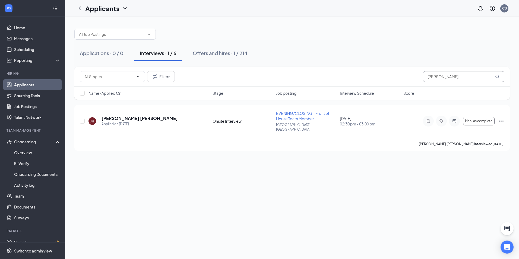
click at [454, 75] on input "jackson" at bounding box center [463, 76] width 81 height 11
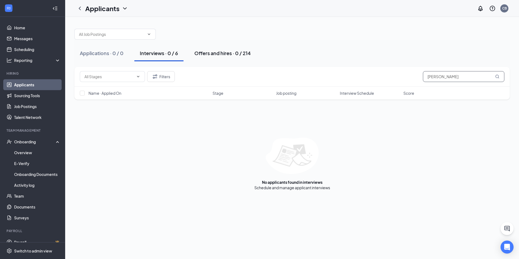
type input "lydia"
click at [222, 52] on div "Offers and hires · 0 / 214" at bounding box center [223, 53] width 57 height 7
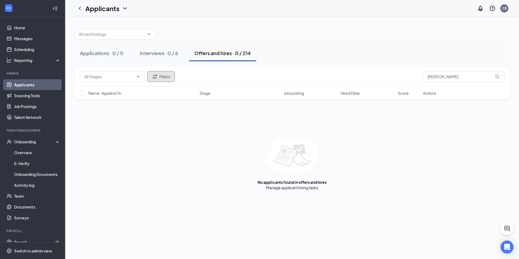
click at [161, 79] on button "Filters" at bounding box center [161, 76] width 28 height 11
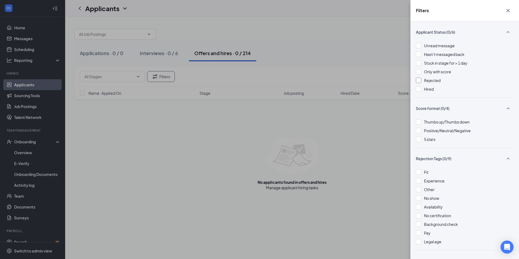
click at [419, 79] on div at bounding box center [418, 80] width 5 height 5
click at [306, 62] on div "Filters Applicant Status (1/6) Unread message Hasn't messaged back Stuck in sta…" at bounding box center [259, 129] width 519 height 259
click at [150, 52] on div "Filters Applicant Status (1/6) Unread message Hasn't messaged back Stuck in sta…" at bounding box center [259, 129] width 519 height 259
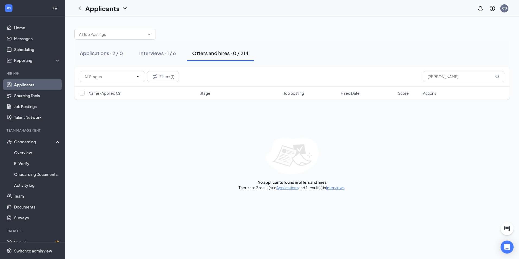
click at [151, 53] on div "Interviews · 1 / 6" at bounding box center [157, 53] width 37 height 7
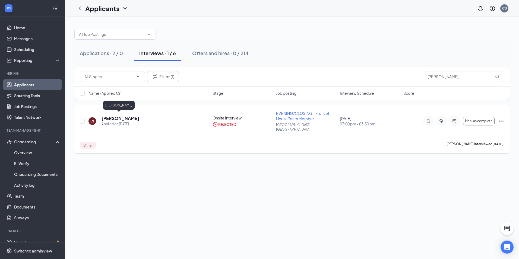
click at [118, 115] on h5 "lydia sullivan" at bounding box center [121, 118] width 38 height 6
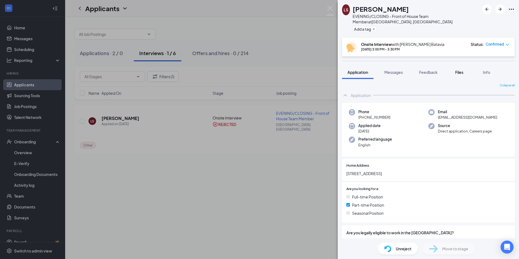
click at [460, 70] on span "Files" at bounding box center [460, 72] width 8 height 5
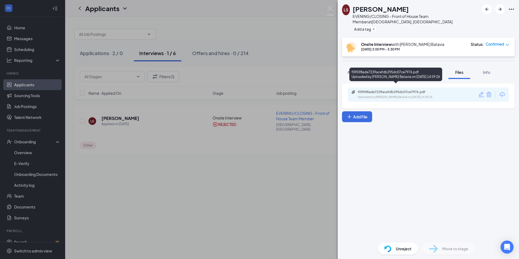
click at [391, 90] on div "f09598ade7239acefdb295dc07ce7976.pdf" at bounding box center [396, 92] width 76 height 4
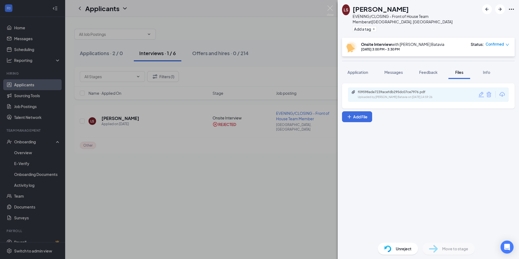
drag, startPoint x: 287, startPoint y: 49, endPoint x: 322, endPoint y: 69, distance: 40.0
click at [290, 49] on div "LS lydia sullivan EVENING/CLOSING - Front of House Team Member at Batavia, IL A…" at bounding box center [259, 129] width 519 height 259
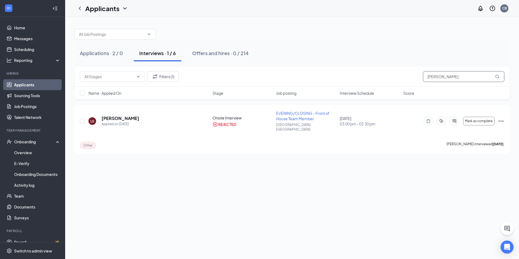
drag, startPoint x: 437, startPoint y: 75, endPoint x: 433, endPoint y: 75, distance: 4.1
click at [437, 75] on input "lydia" at bounding box center [463, 76] width 81 height 11
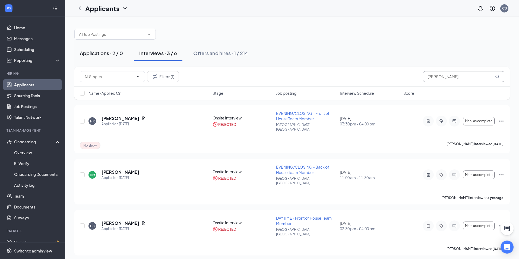
type input "danny"
click at [121, 54] on div "Applications · 2 / 0" at bounding box center [101, 53] width 43 height 7
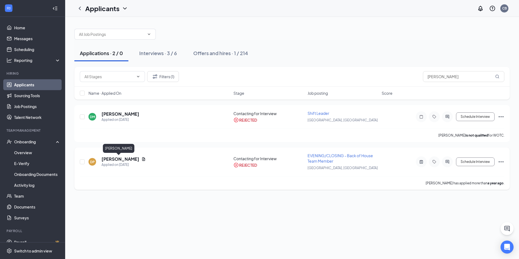
click at [117, 160] on h5 "Danny Perry" at bounding box center [121, 159] width 38 height 6
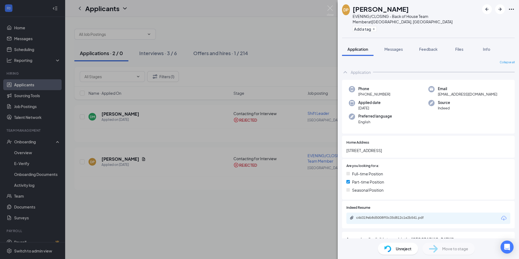
click at [121, 115] on div "DP Danny Perry EVENING/CLOSING - Back of House Team Member at Batavia, IL Add a…" at bounding box center [259, 129] width 519 height 259
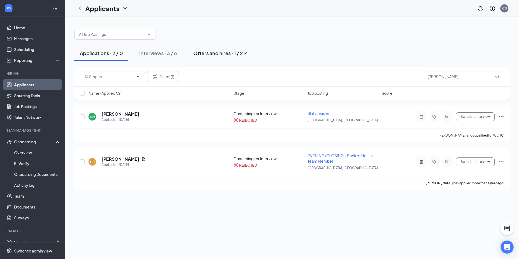
click at [238, 55] on div "Offers and hires · 1 / 214" at bounding box center [220, 53] width 55 height 7
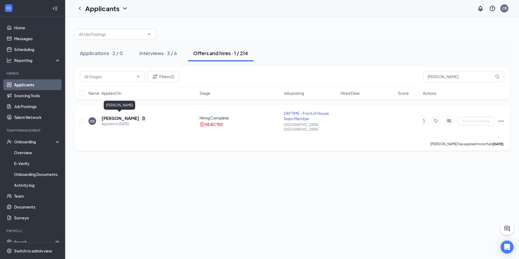
click at [126, 117] on h5 "Daniel Stewart" at bounding box center [121, 118] width 38 height 6
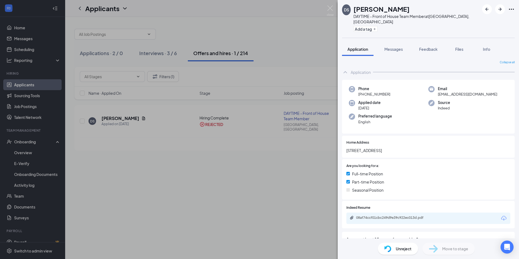
click at [285, 55] on div "DS Daniel Stewart DAYTIME - Front of House Team Member at Batavia, IL Add a tag…" at bounding box center [259, 129] width 519 height 259
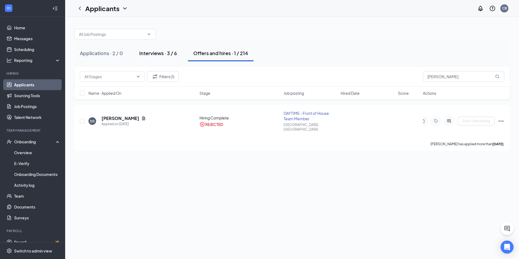
click at [173, 52] on div "Interviews · 3 / 6" at bounding box center [158, 53] width 38 height 7
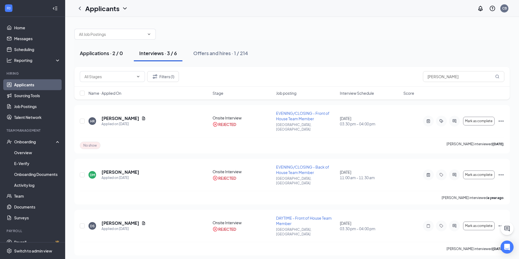
click at [107, 55] on div "Applications · 2 / 0" at bounding box center [101, 53] width 43 height 7
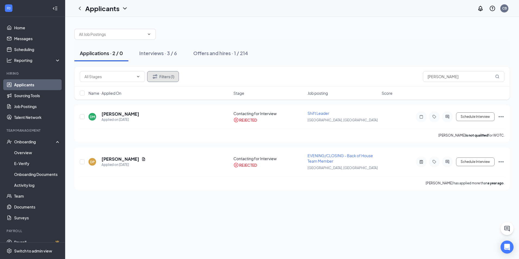
click at [166, 74] on button "Filters (1)" at bounding box center [163, 76] width 32 height 11
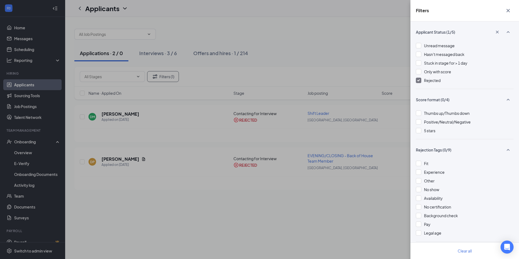
click at [421, 81] on div at bounding box center [418, 80] width 5 height 5
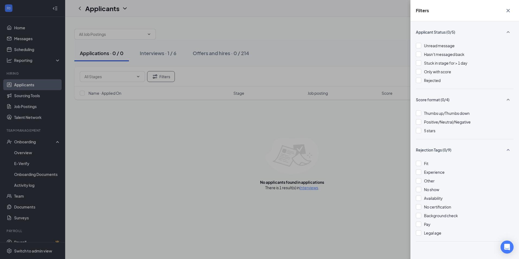
click at [343, 68] on div "Filters Applicant Status (0/5) Unread message Hasn't messaged back Stuck in sta…" at bounding box center [259, 129] width 519 height 259
click at [306, 71] on div "Filters Applicant Status (0/5) Unread message Hasn't messaged back Stuck in sta…" at bounding box center [259, 129] width 519 height 259
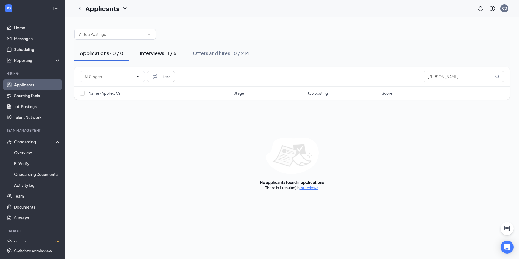
click at [164, 55] on div "Interviews · 1 / 6" at bounding box center [158, 53] width 37 height 7
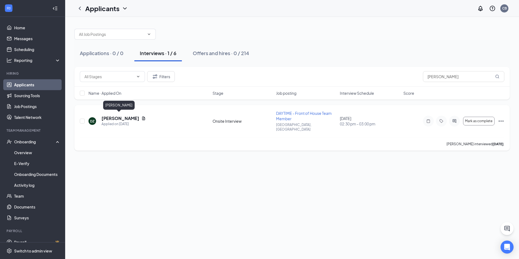
click at [118, 116] on h5 "Danny Zarate" at bounding box center [121, 118] width 38 height 6
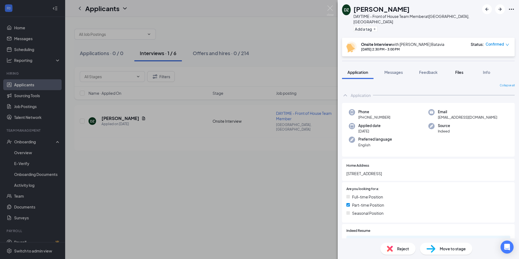
click at [465, 70] on div "Files" at bounding box center [459, 72] width 11 height 5
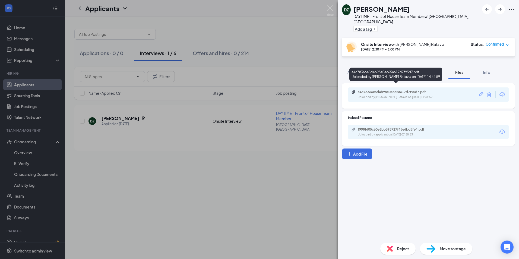
click at [398, 90] on div "a4c78366e5d4b98e0ec65a617d7f95d7.pdf" at bounding box center [396, 92] width 76 height 4
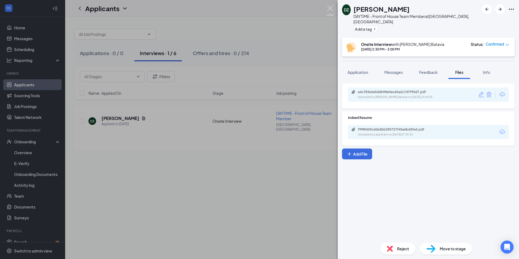
click at [328, 8] on img at bounding box center [330, 10] width 7 height 11
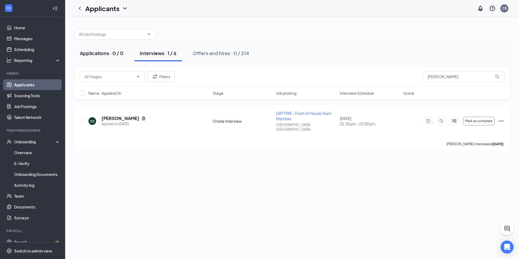
click at [98, 57] on button "Applications · 0 / 0" at bounding box center [101, 53] width 55 height 16
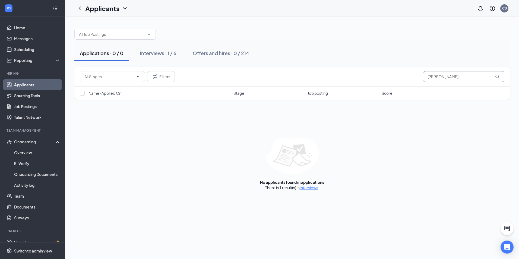
drag, startPoint x: 402, startPoint y: 86, endPoint x: 400, endPoint y: 79, distance: 7.6
click at [396, 86] on div "Filters danny" at bounding box center [292, 77] width 436 height 20
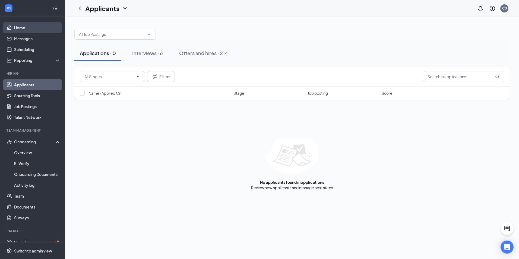
click at [36, 27] on link "Home" at bounding box center [37, 27] width 46 height 11
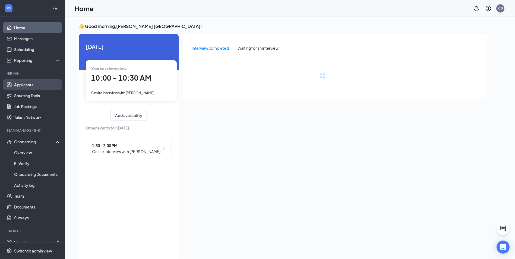
click at [30, 84] on link "Applicants" at bounding box center [37, 84] width 46 height 11
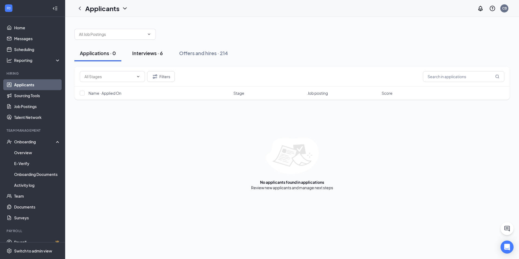
click at [139, 52] on div "Interviews · 6" at bounding box center [147, 53] width 31 height 7
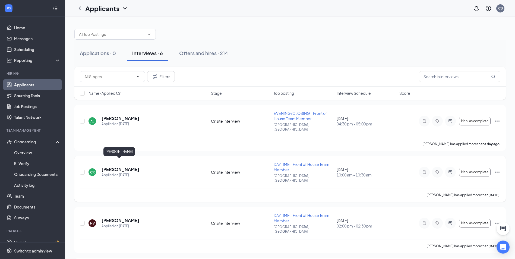
click at [115, 167] on h5 "Charlie Roche" at bounding box center [121, 170] width 38 height 6
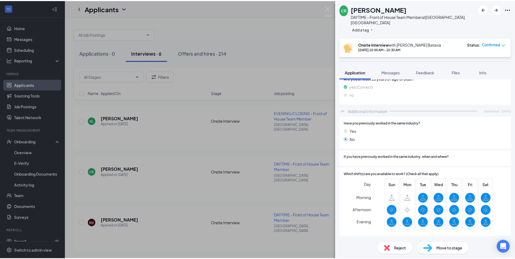
scroll to position [218, 0]
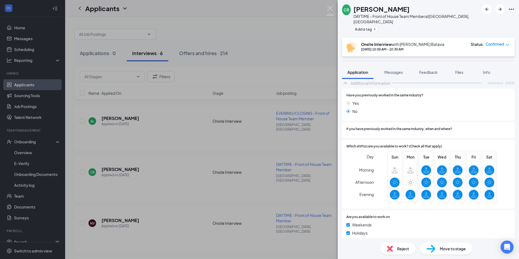
click at [330, 5] on img at bounding box center [330, 10] width 7 height 11
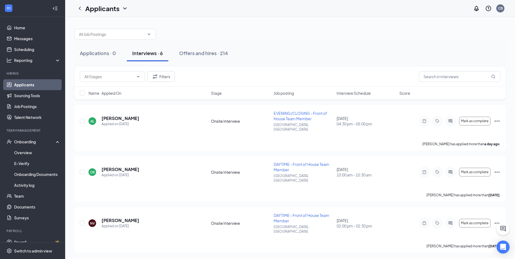
click at [359, 90] on div "Name · Applied On Stage Job posting Interview Schedule Score" at bounding box center [290, 93] width 432 height 13
click at [357, 92] on span "Interview Schedule" at bounding box center [354, 92] width 34 height 5
click at [26, 49] on link "Scheduling" at bounding box center [37, 49] width 46 height 11
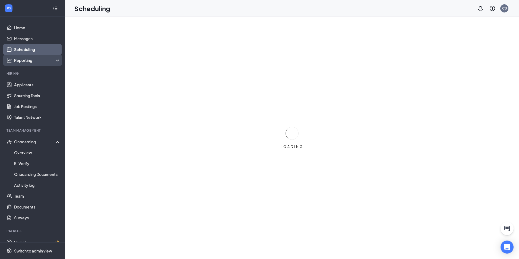
click at [24, 62] on div "Reporting" at bounding box center [37, 60] width 47 height 5
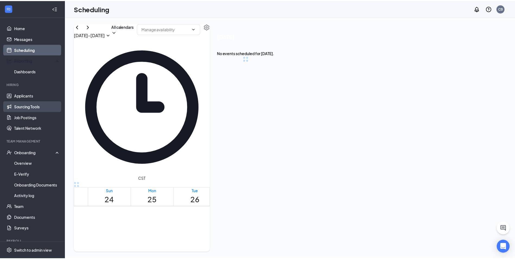
scroll to position [267, 0]
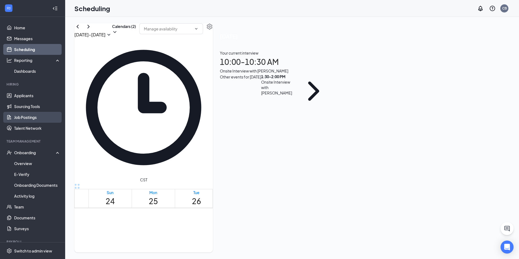
click at [27, 118] on link "Job Postings" at bounding box center [37, 117] width 46 height 11
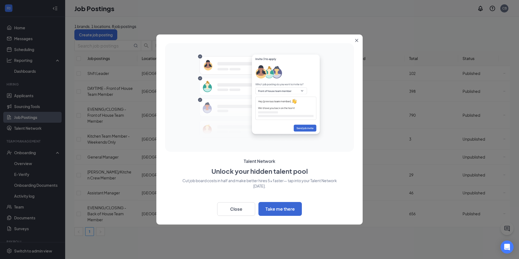
click at [355, 38] on button "Close" at bounding box center [358, 39] width 10 height 10
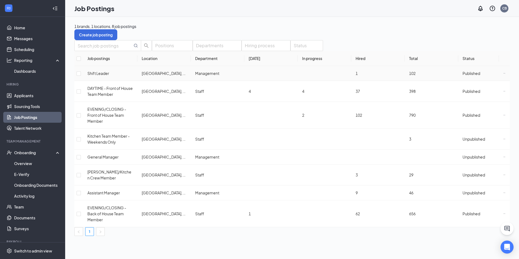
click at [473, 76] on span "Published" at bounding box center [472, 73] width 18 height 5
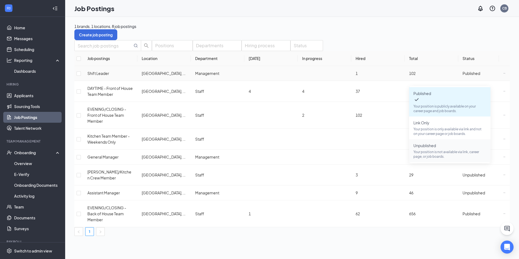
click at [440, 150] on p "Your position is not available via link, career page, or job boards." at bounding box center [450, 154] width 73 height 9
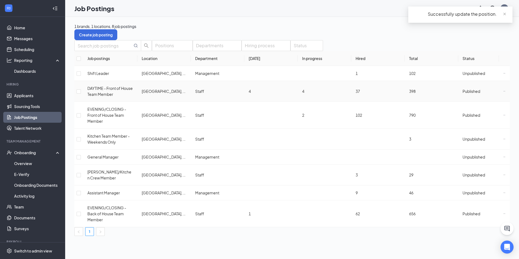
click at [466, 94] on span "Published" at bounding box center [472, 91] width 18 height 5
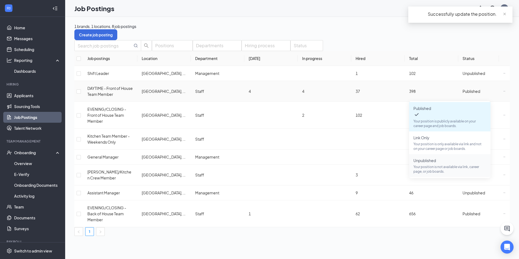
click at [439, 165] on p "Your position is not available via link, career page, or job boards." at bounding box center [450, 169] width 73 height 9
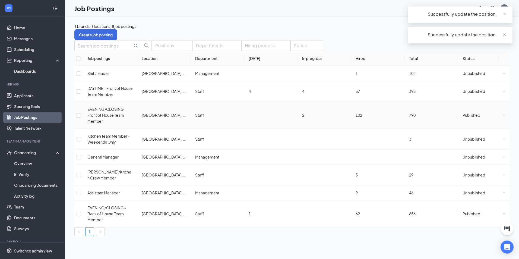
click at [466, 115] on span "Published" at bounding box center [472, 115] width 18 height 5
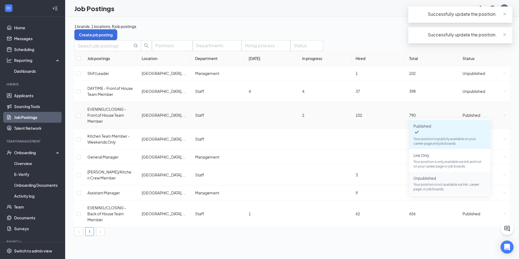
click at [432, 182] on p "Your position is not available via link, career page, or job boards." at bounding box center [450, 186] width 73 height 9
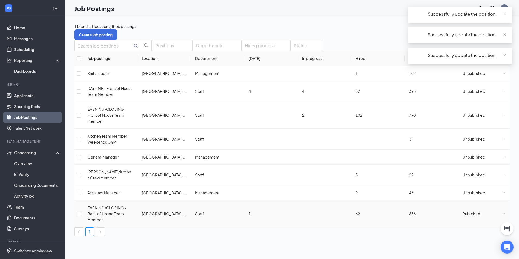
click at [463, 211] on div "Published" at bounding box center [472, 214] width 18 height 6
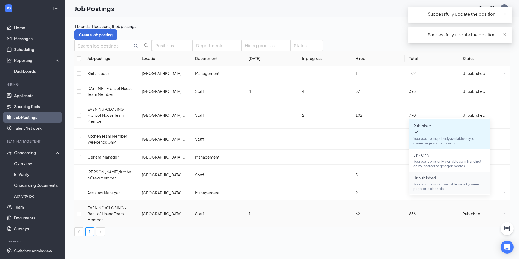
click at [451, 183] on p "Your position is not available via link, career page, or job boards." at bounding box center [450, 186] width 73 height 9
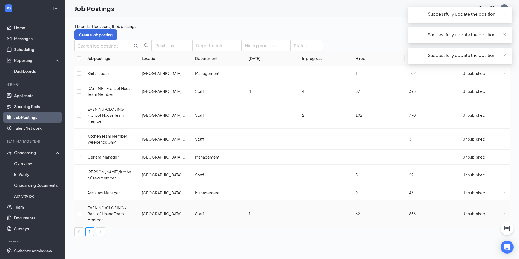
click at [468, 211] on span "Unpublished" at bounding box center [474, 213] width 23 height 5
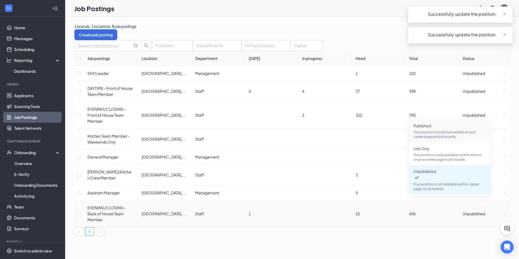
click at [437, 132] on p "Your position is publicly available on your career page and job boards." at bounding box center [450, 134] width 73 height 9
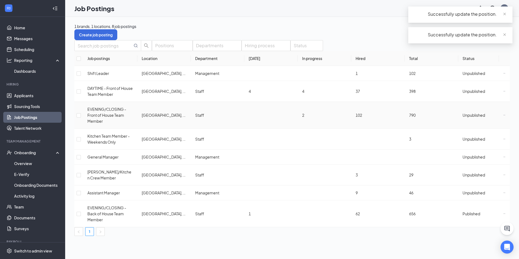
click at [463, 116] on div "Unpublished" at bounding box center [474, 115] width 23 height 6
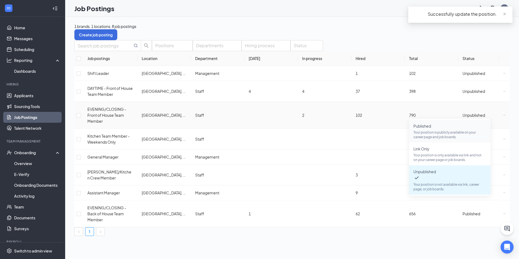
click at [431, 125] on span "Published" at bounding box center [423, 126] width 18 height 5
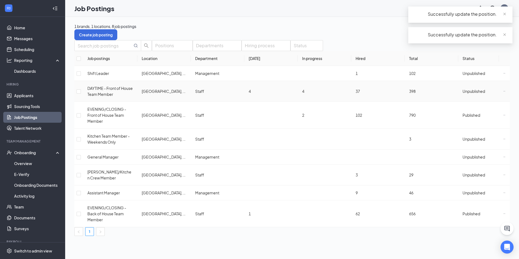
click at [472, 94] on span "Unpublished" at bounding box center [474, 91] width 23 height 5
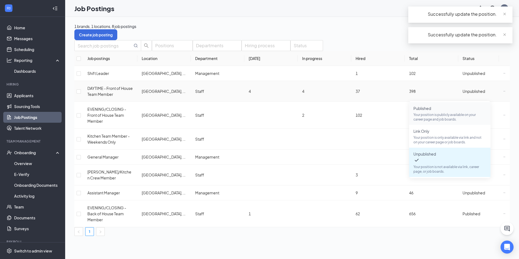
click at [442, 112] on span "Published Your position is publicly available on your career page and job board…" at bounding box center [450, 113] width 73 height 16
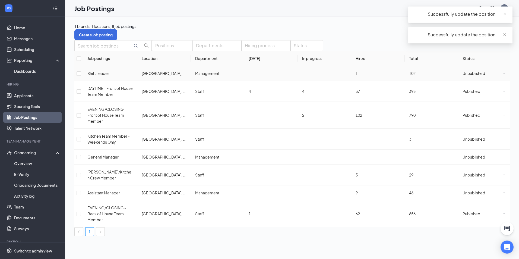
click at [475, 76] on span "Unpublished" at bounding box center [474, 73] width 23 height 5
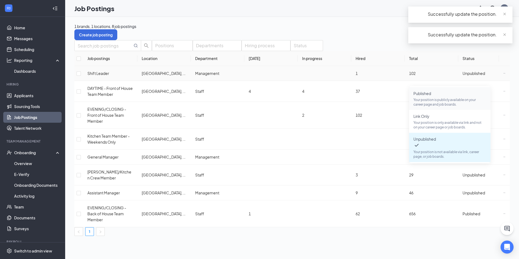
click at [434, 99] on p "Your position is publicly available on your career page and job boards." at bounding box center [450, 102] width 73 height 9
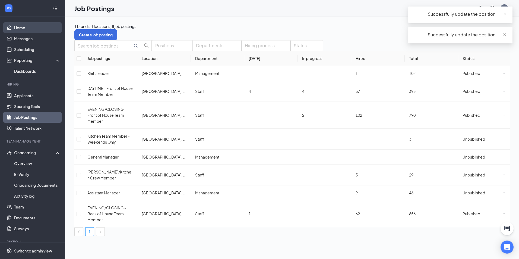
click at [19, 28] on link "Home" at bounding box center [37, 27] width 46 height 11
